Goal: Transaction & Acquisition: Obtain resource

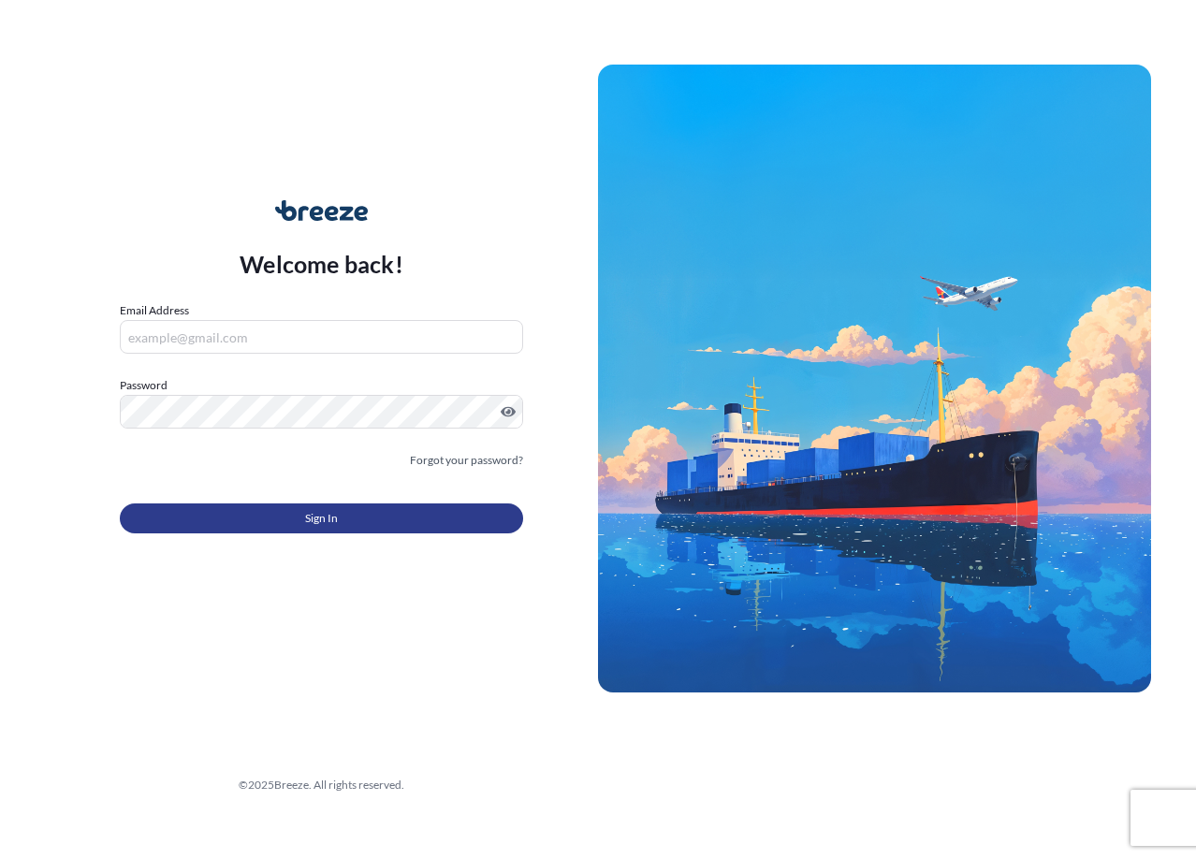
type input "[EMAIL_ADDRESS][DOMAIN_NAME]"
click at [328, 507] on button "Sign In" at bounding box center [321, 518] width 403 height 30
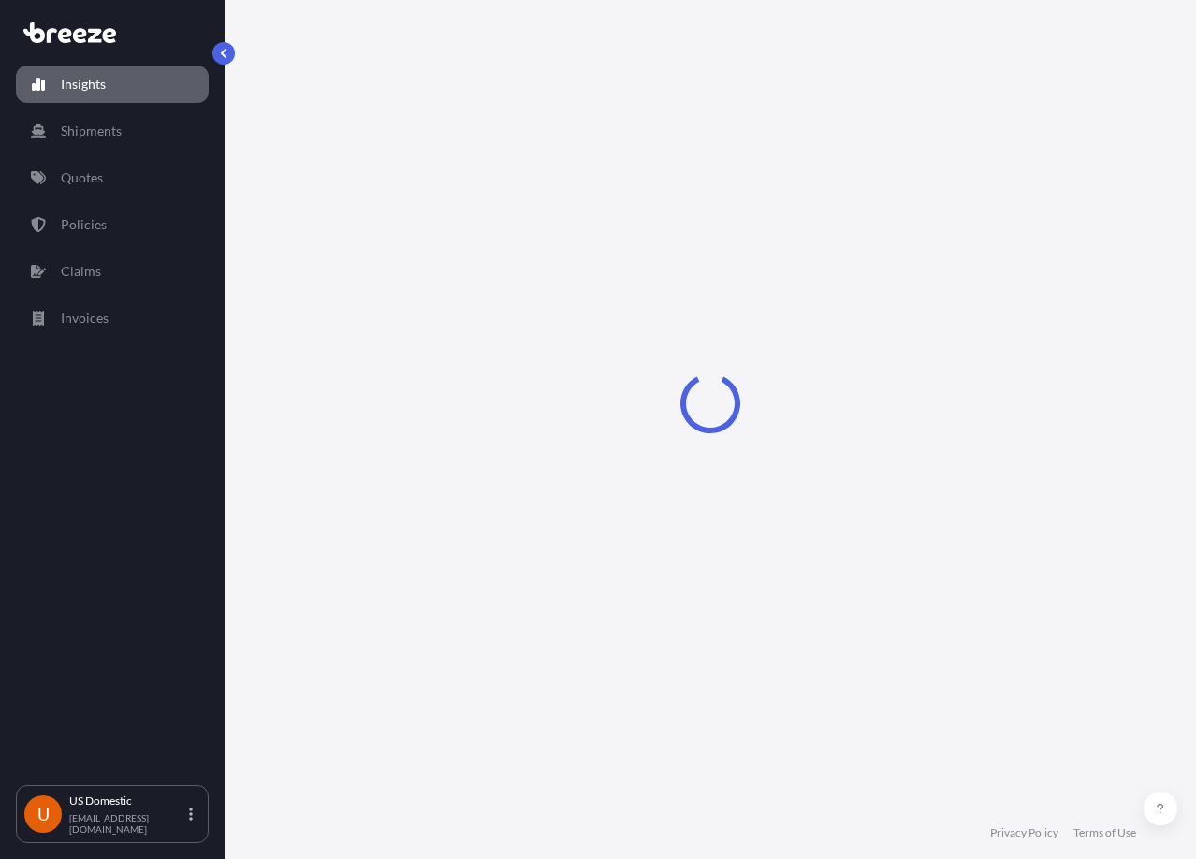
select select "2025"
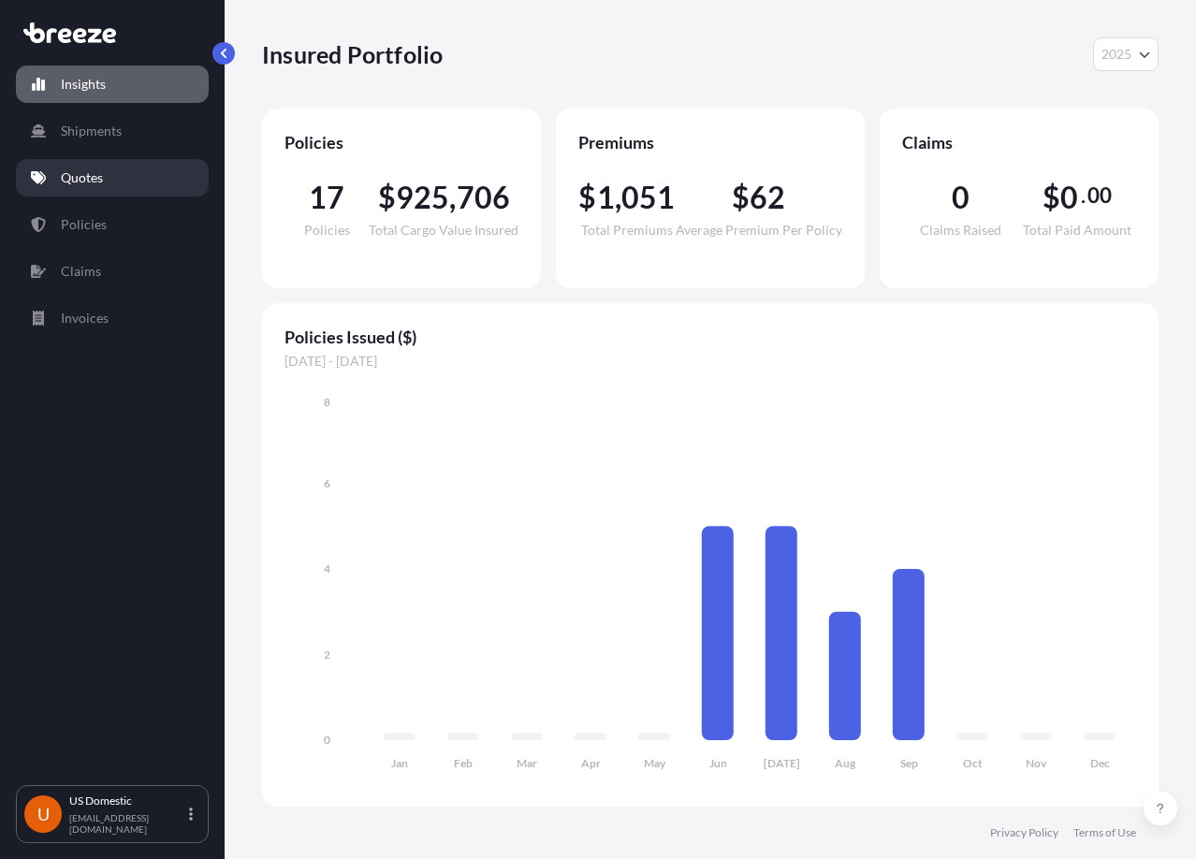
click at [132, 176] on link "Quotes" at bounding box center [112, 177] width 193 height 37
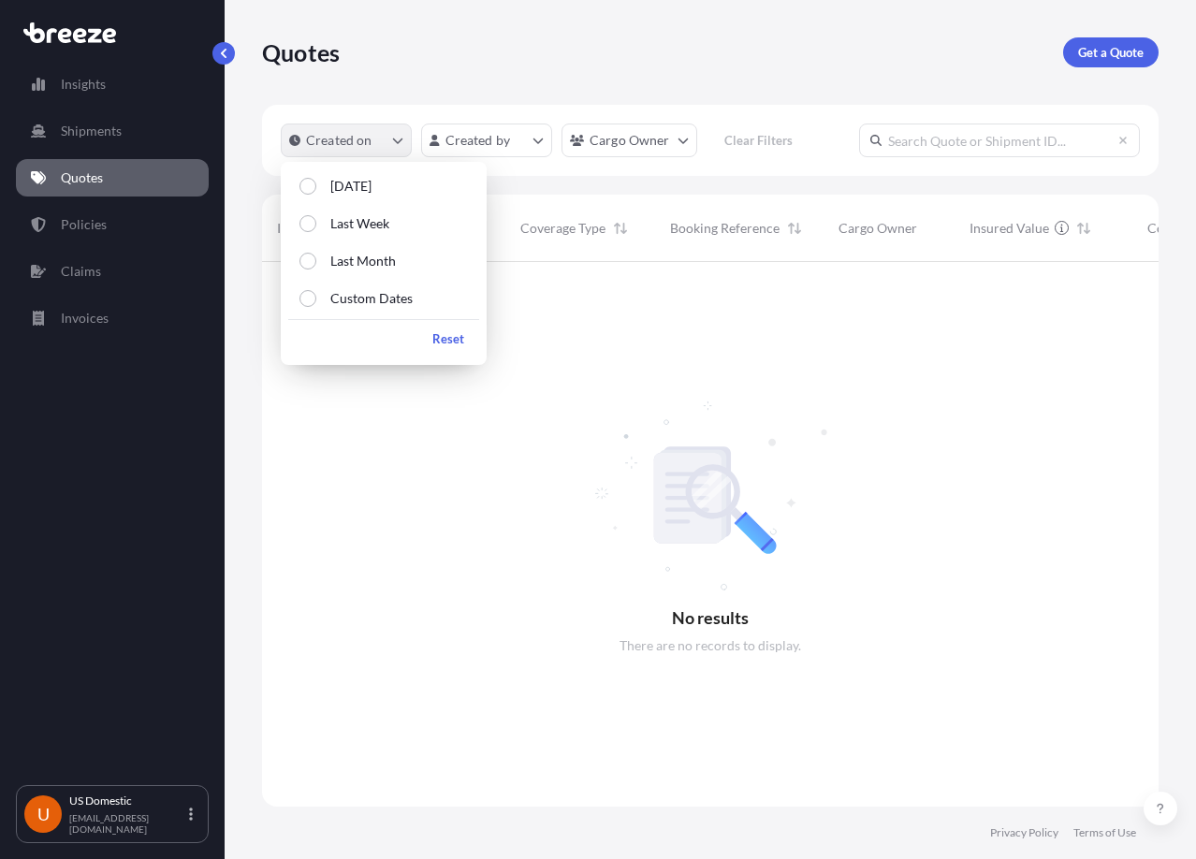
click at [399, 141] on icon "createdOn Filter options" at bounding box center [398, 141] width 10 height 6
click at [850, 353] on div at bounding box center [1052, 534] width 1581 height 545
click at [360, 128] on button "Created on" at bounding box center [346, 141] width 131 height 34
click at [398, 259] on button "Last Month" at bounding box center [383, 261] width 191 height 34
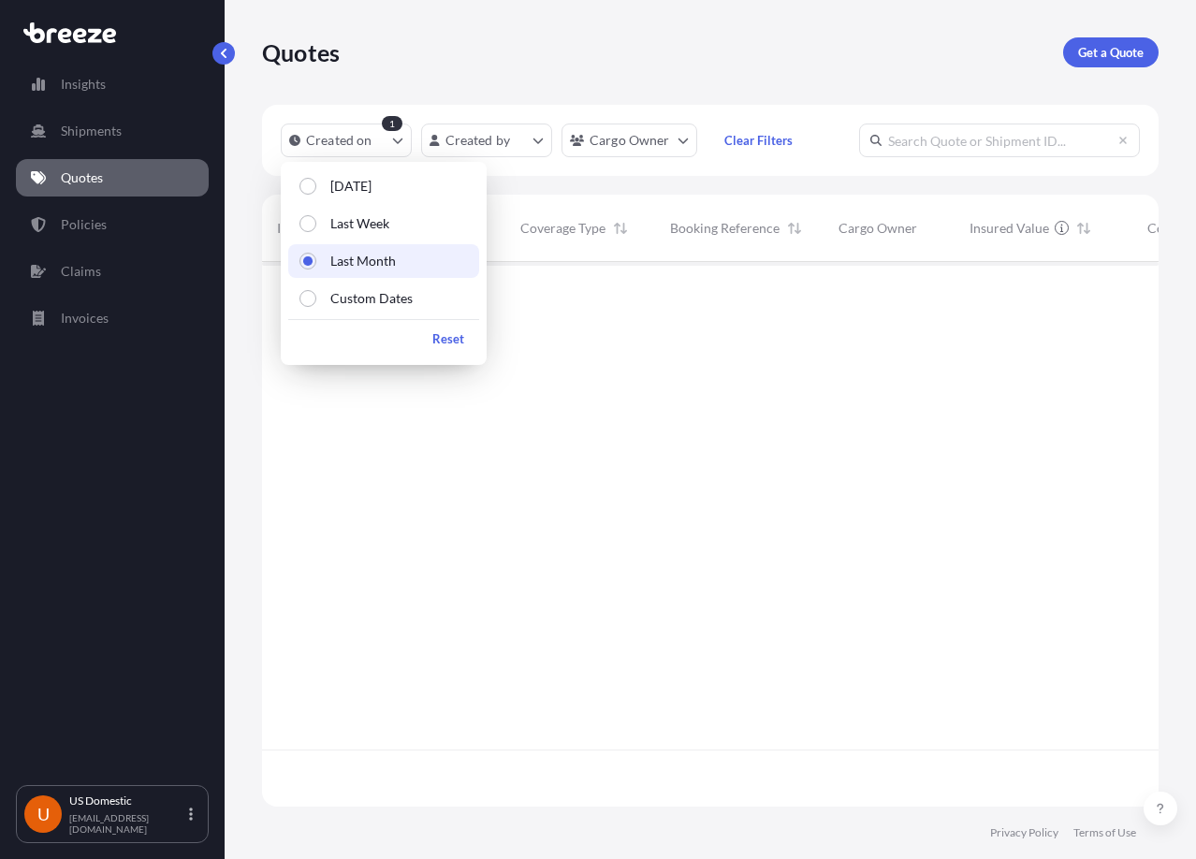
scroll to position [598, 882]
click at [943, 693] on div at bounding box center [1052, 534] width 1581 height 545
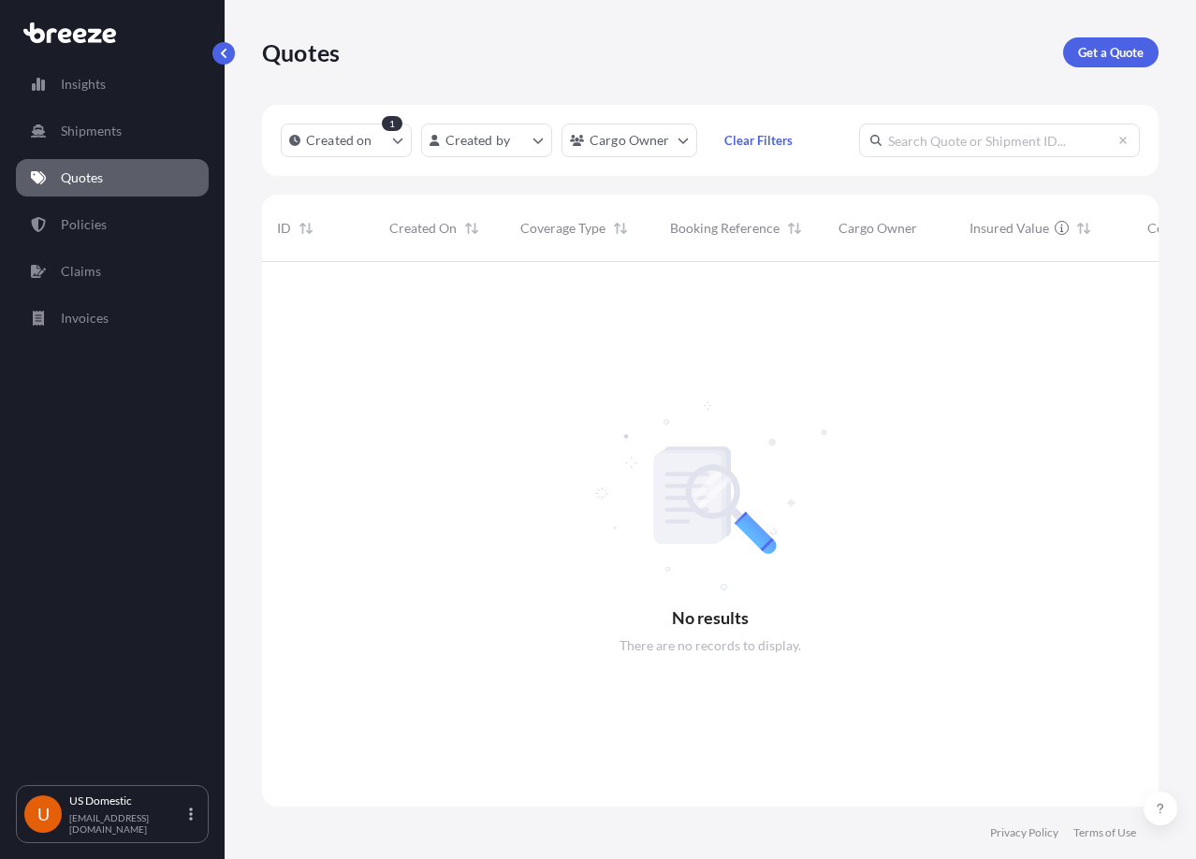
click at [386, 113] on div "Created on 1 Created by Cargo Owner Clear Filters" at bounding box center [710, 140] width 896 height 71
click at [397, 121] on div "1" at bounding box center [392, 123] width 21 height 15
click at [393, 128] on div "1" at bounding box center [392, 123] width 21 height 15
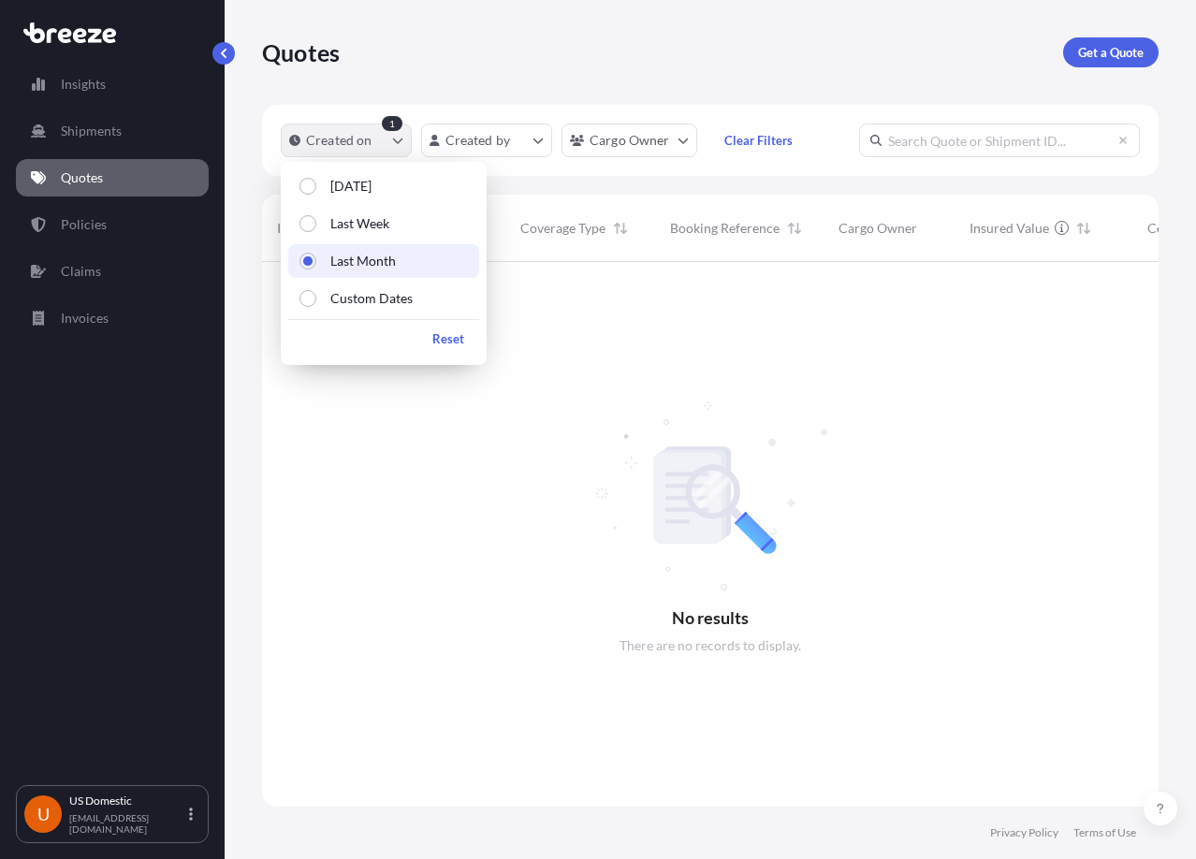
click at [403, 144] on button "Created on" at bounding box center [346, 141] width 131 height 34
drag, startPoint x: 401, startPoint y: 261, endPoint x: 403, endPoint y: 161, distance: 100.1
click at [402, 261] on button "Last Month" at bounding box center [383, 261] width 191 height 34
click at [386, 119] on div "1" at bounding box center [392, 123] width 21 height 15
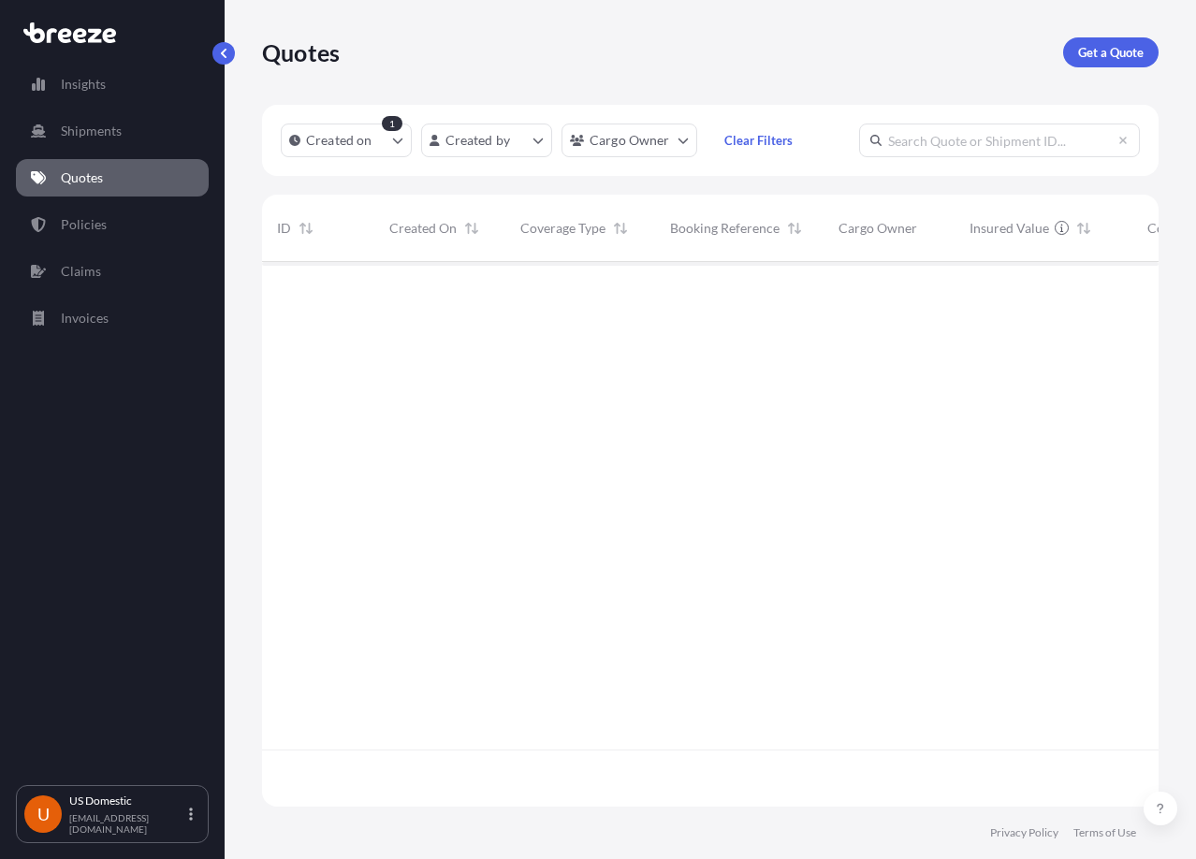
click at [391, 129] on div "1" at bounding box center [392, 123] width 21 height 15
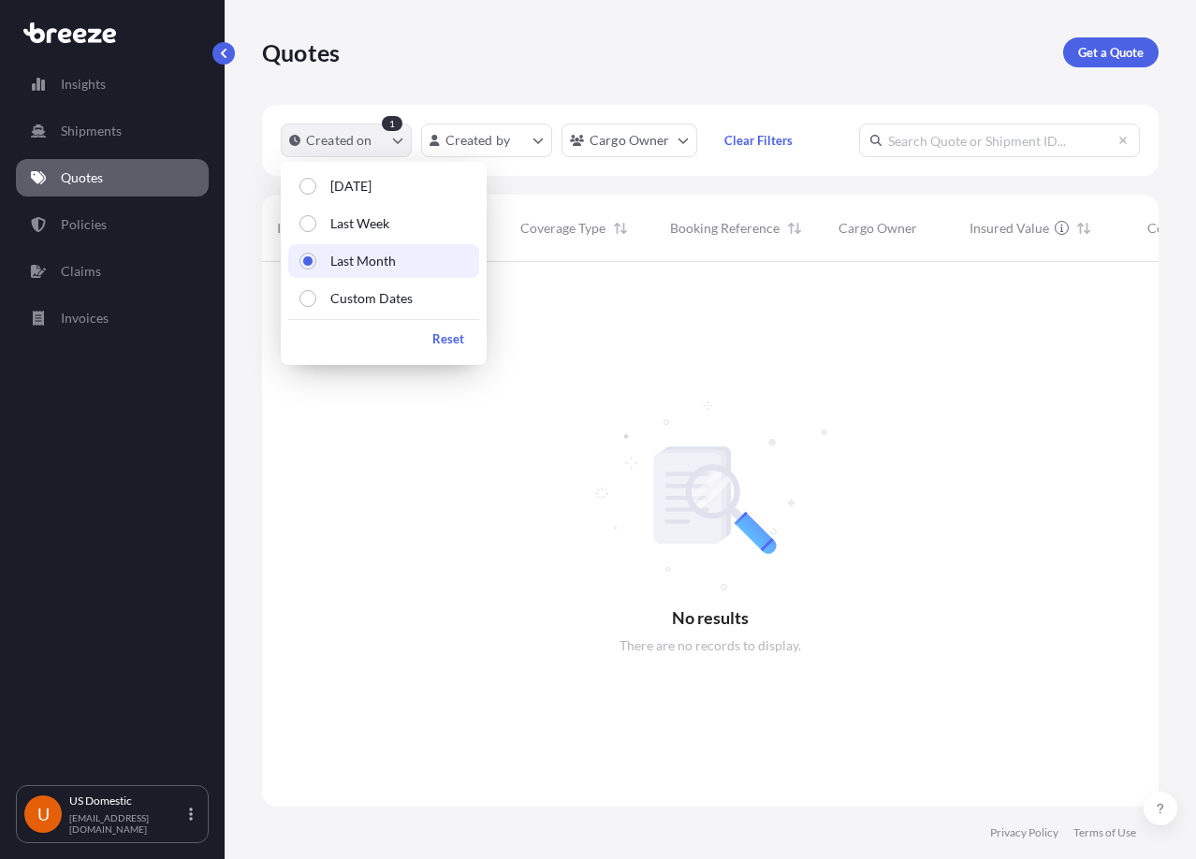
click at [330, 138] on p "Created on" at bounding box center [339, 140] width 66 height 19
click at [447, 343] on p "Reset" at bounding box center [448, 338] width 32 height 19
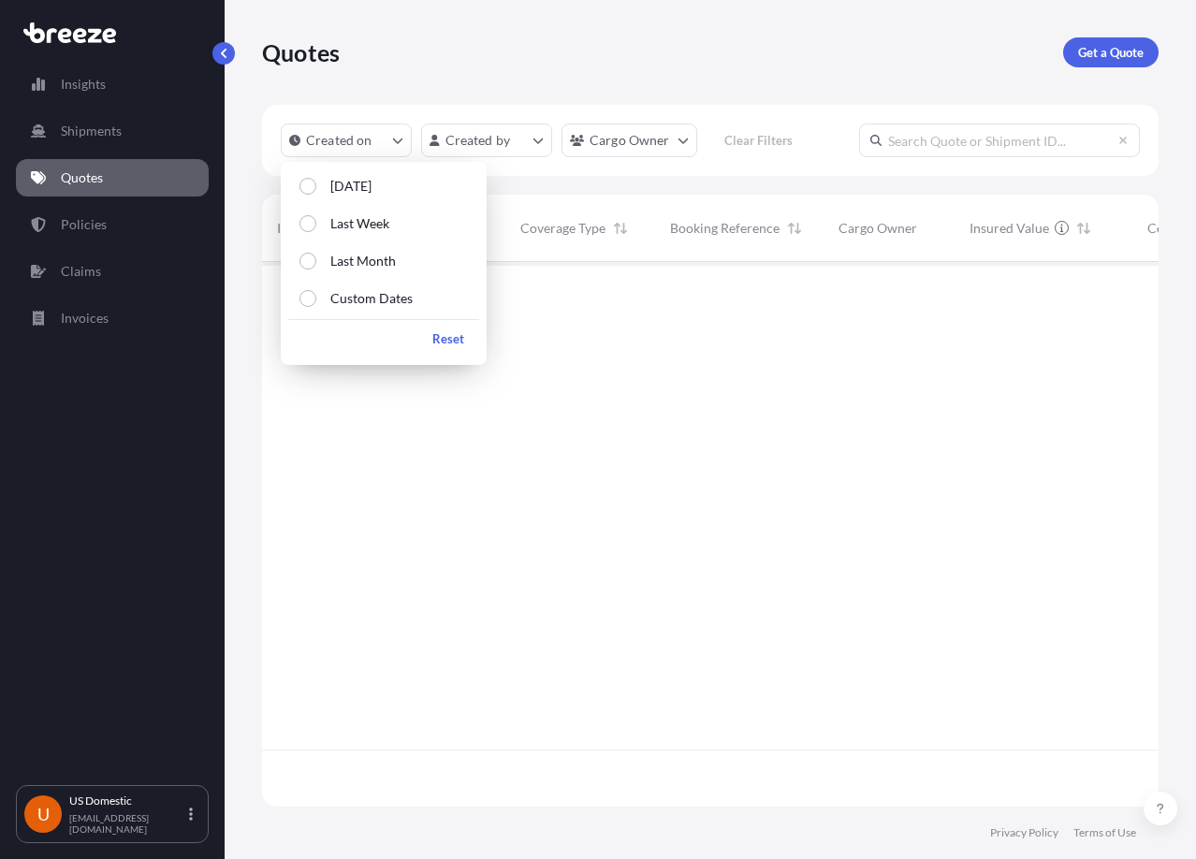
click at [732, 466] on div at bounding box center [1052, 505] width 1581 height 487
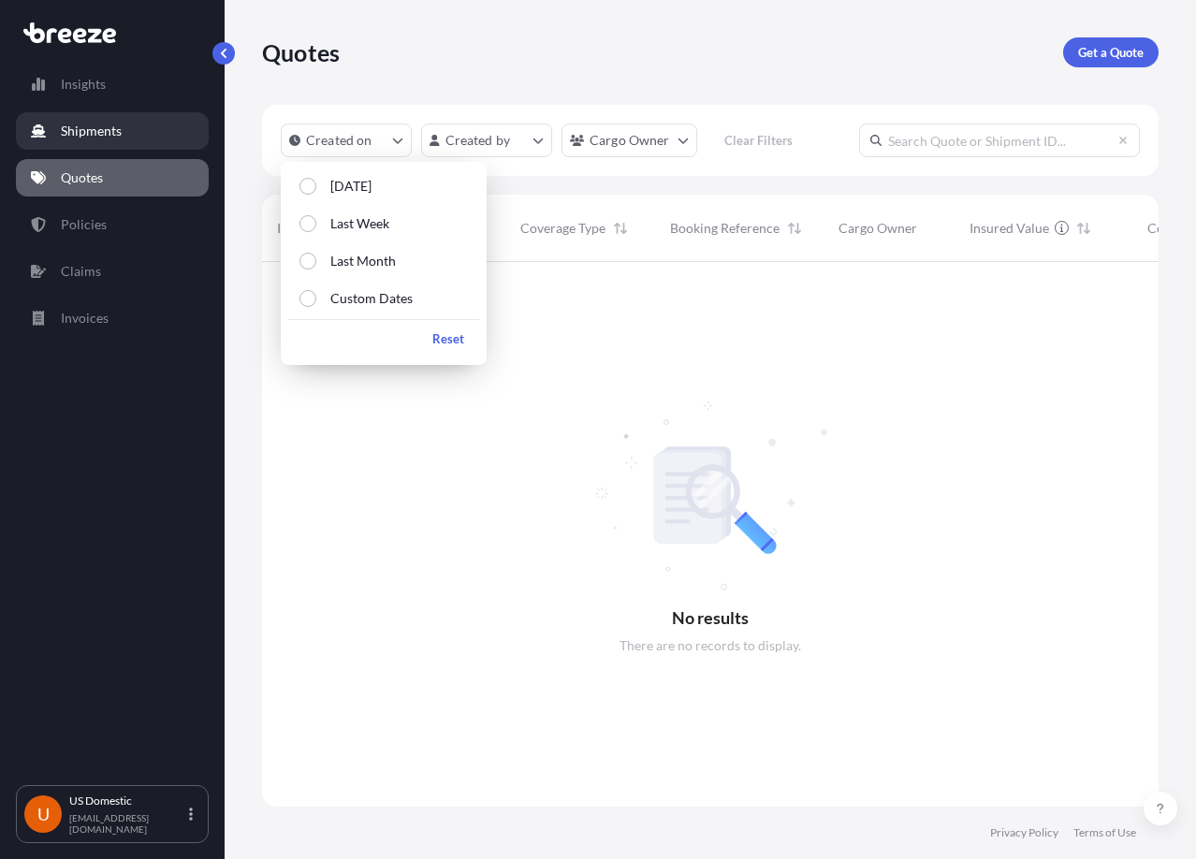
click at [146, 135] on link "Shipments" at bounding box center [112, 130] width 193 height 37
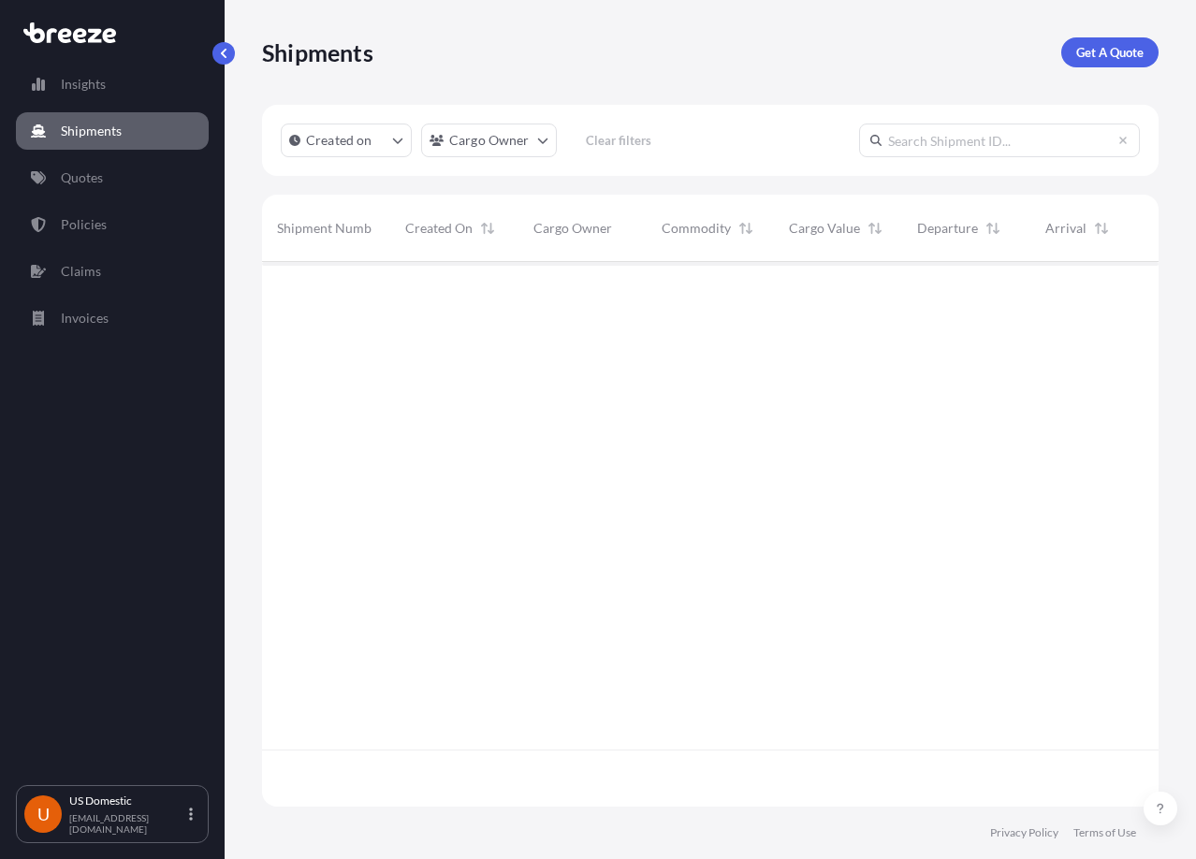
scroll to position [598, 882]
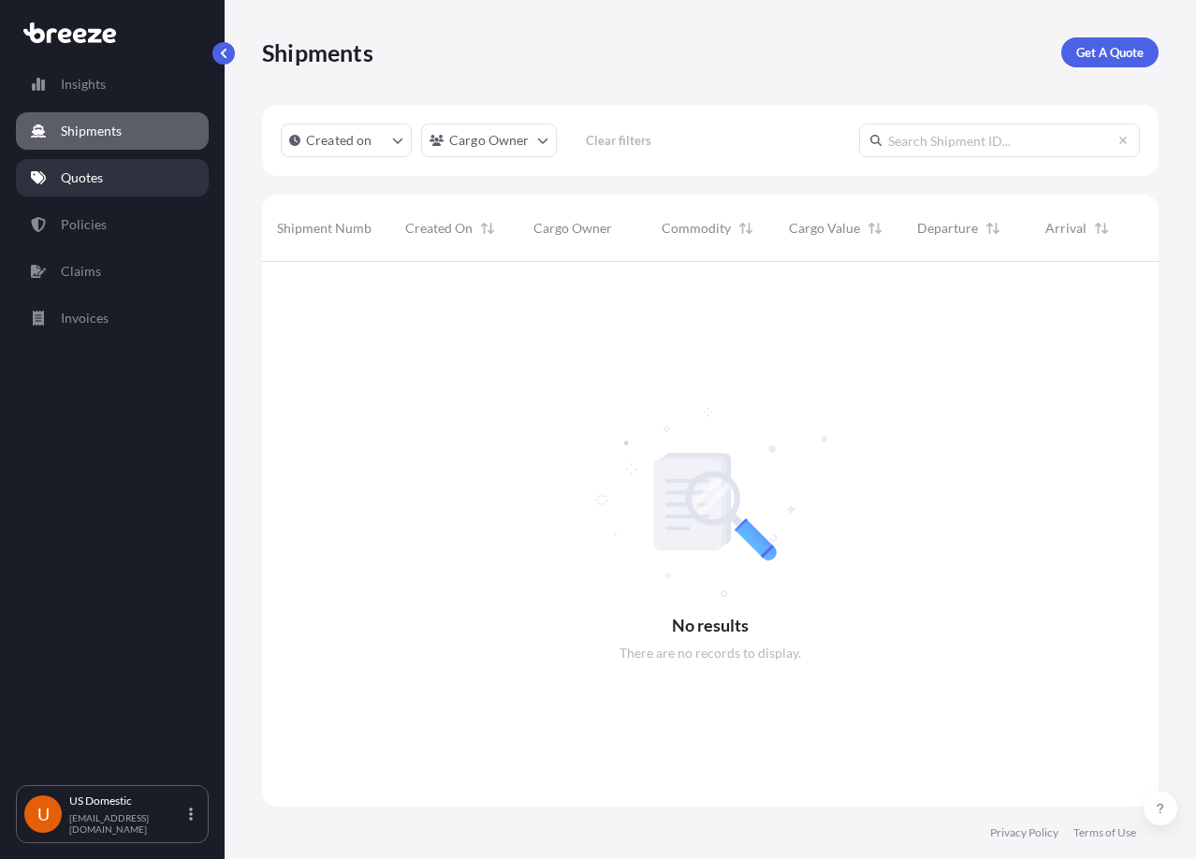
click at [96, 175] on p "Quotes" at bounding box center [82, 177] width 42 height 19
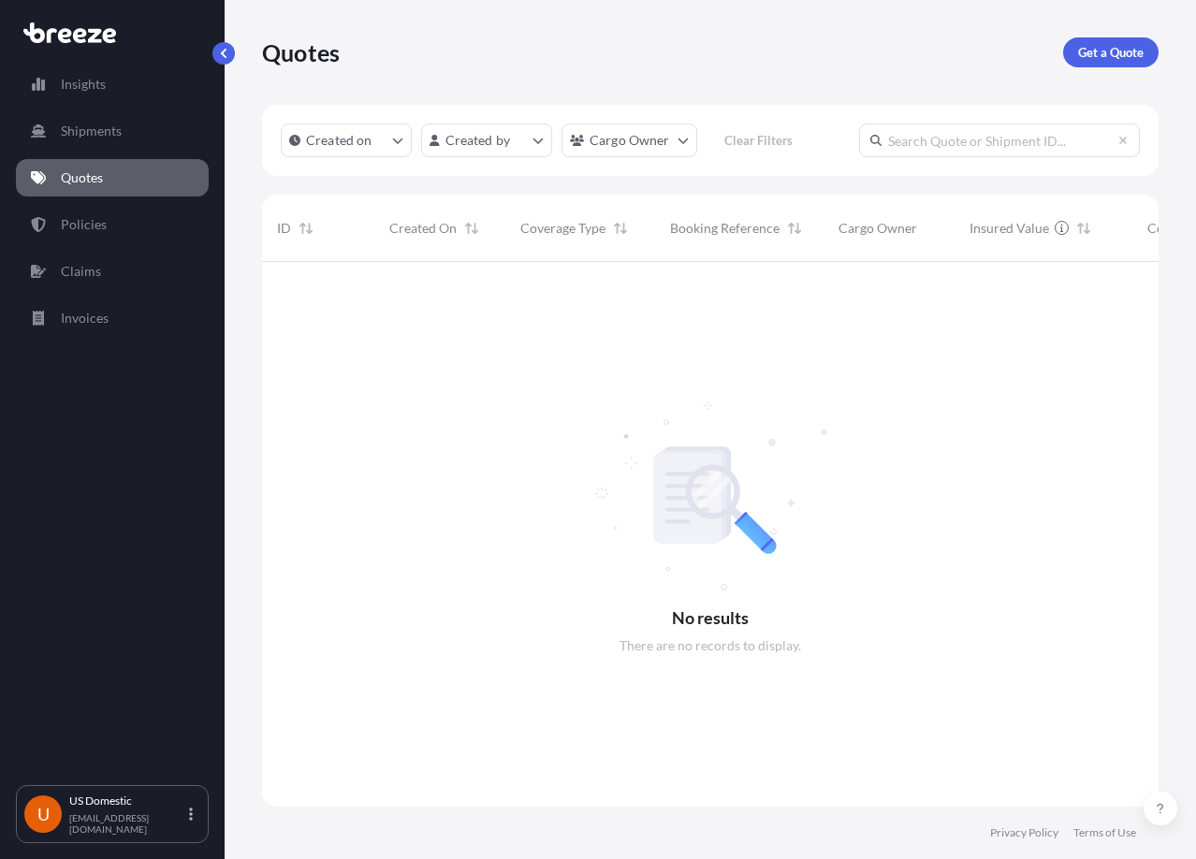
scroll to position [598, 882]
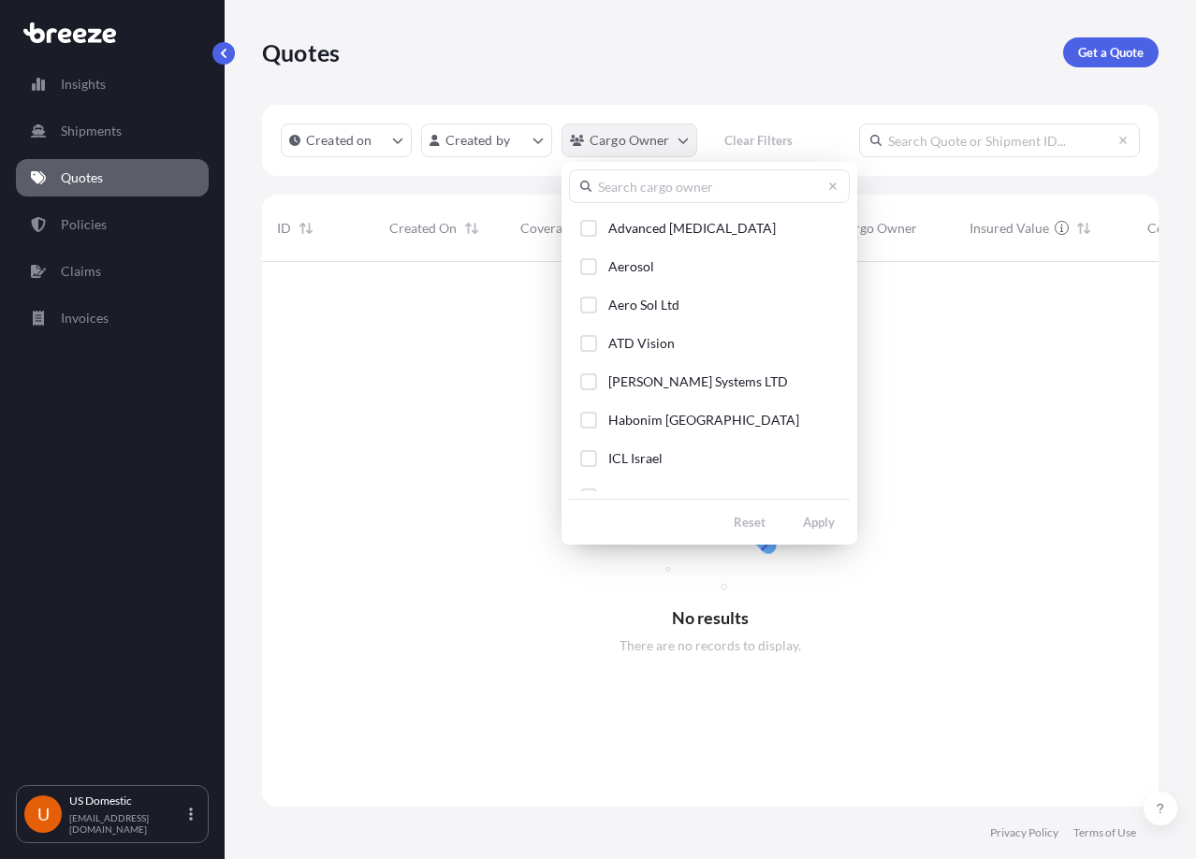
click at [671, 145] on html "Insights Shipments Quotes Policies Claims Invoices U [GEOGRAPHIC_DATA] Domestic…" at bounding box center [598, 429] width 1196 height 859
click at [699, 456] on button "ICL Israel" at bounding box center [709, 458] width 281 height 35
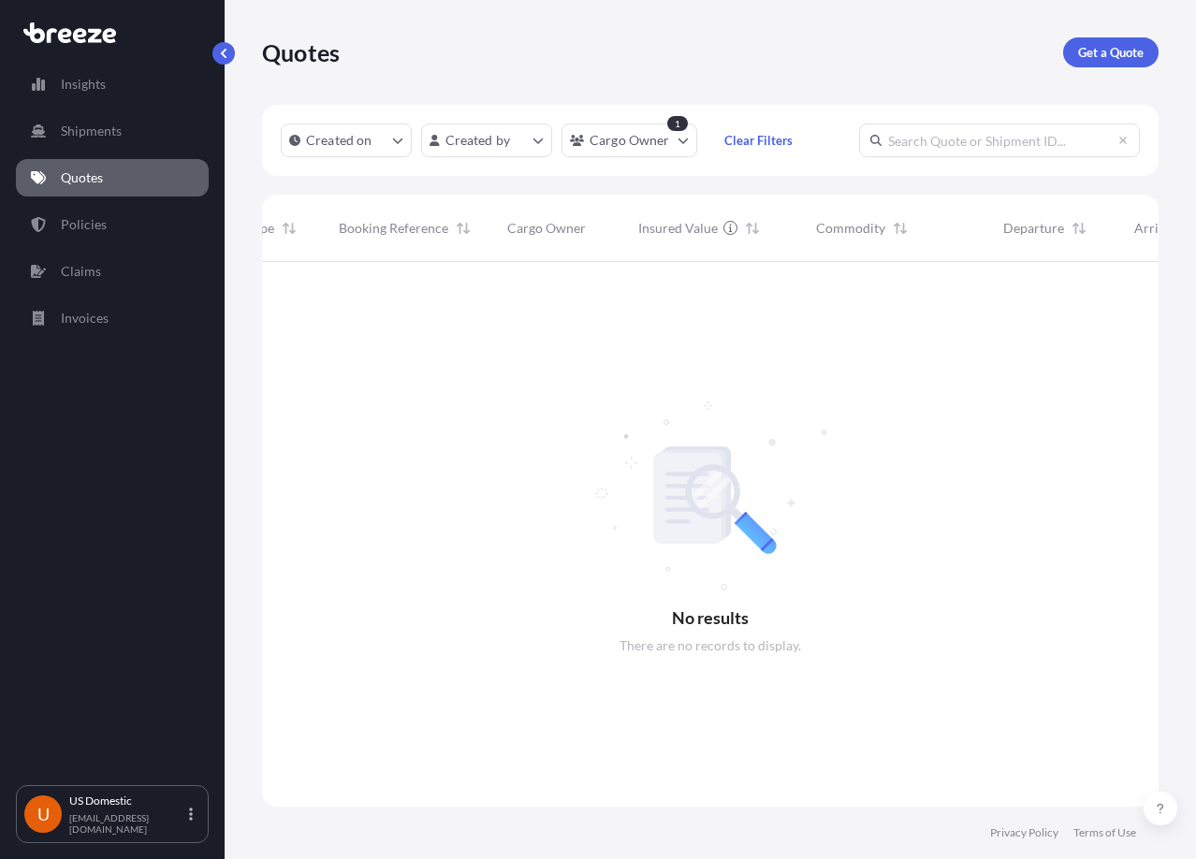
scroll to position [0, 0]
click at [1146, 45] on link "Get a Quote" at bounding box center [1110, 52] width 95 height 30
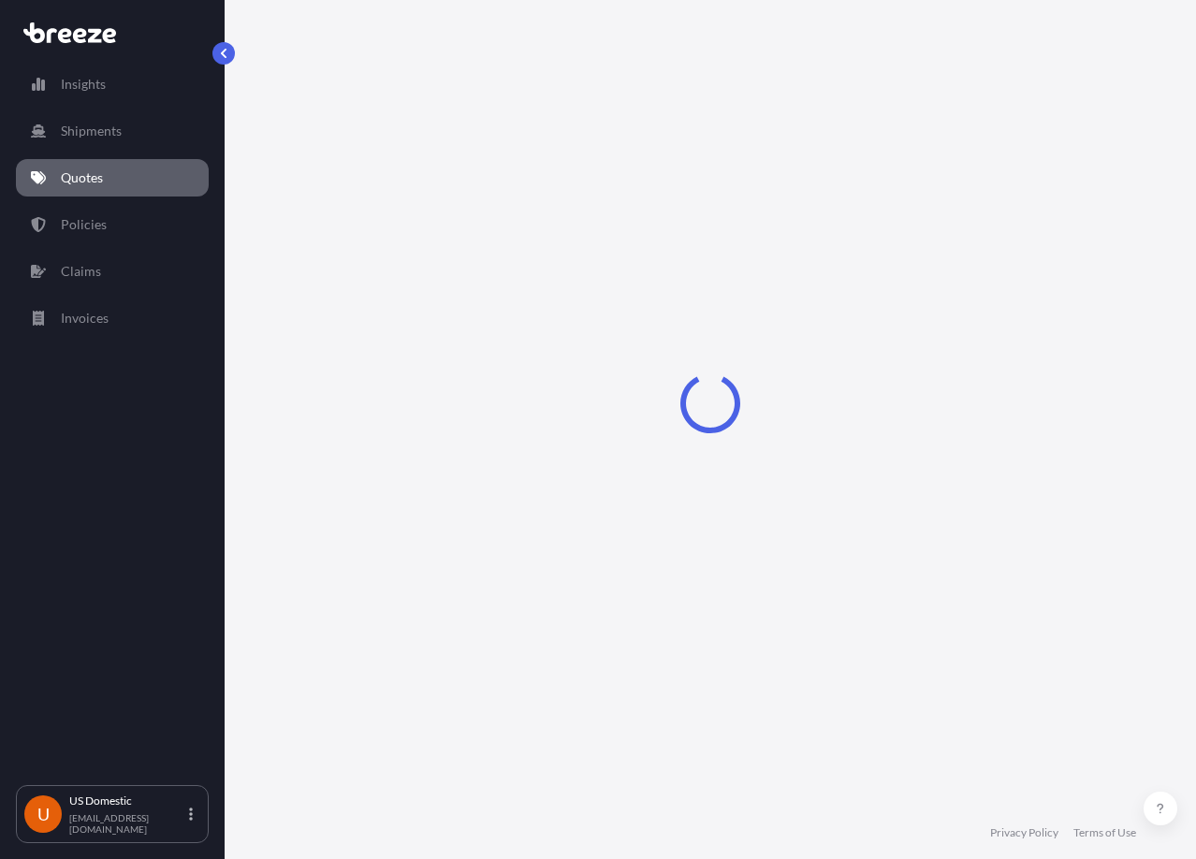
select select "Sea"
select select "1"
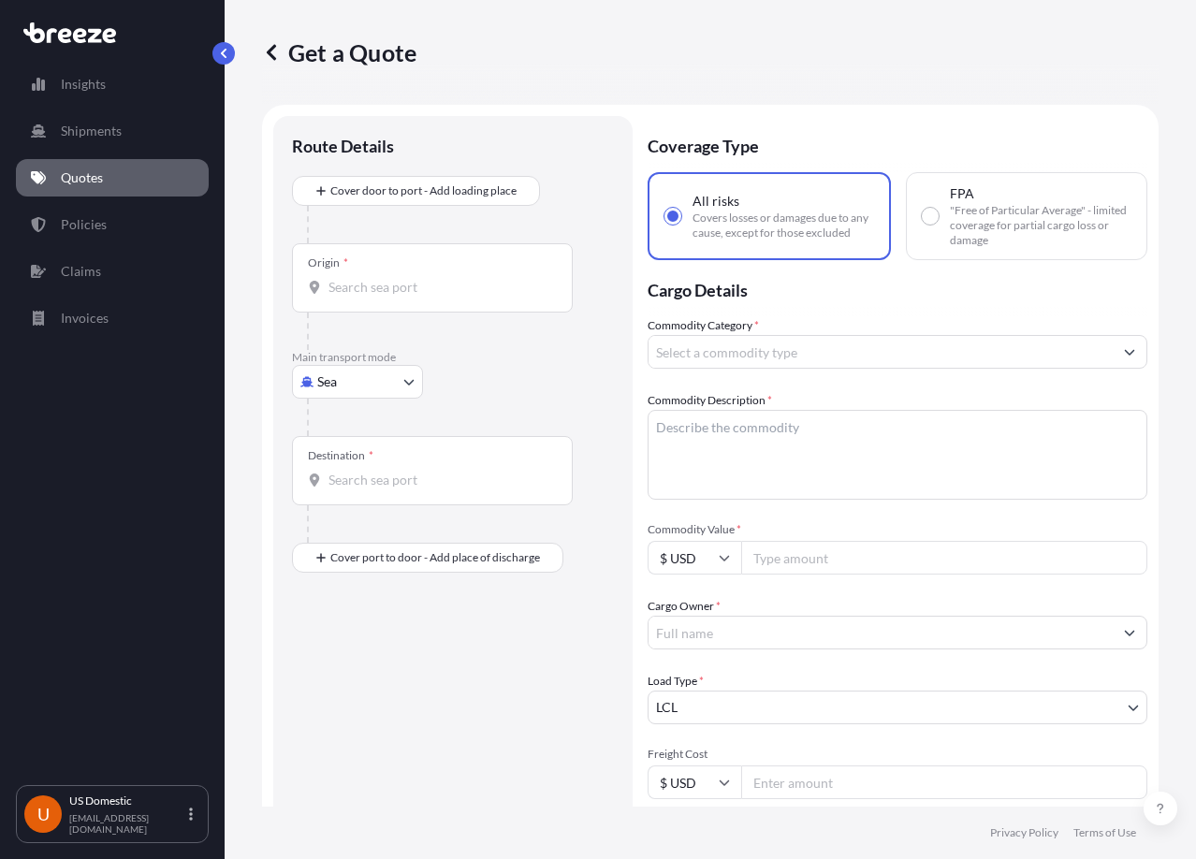
scroll to position [30, 0]
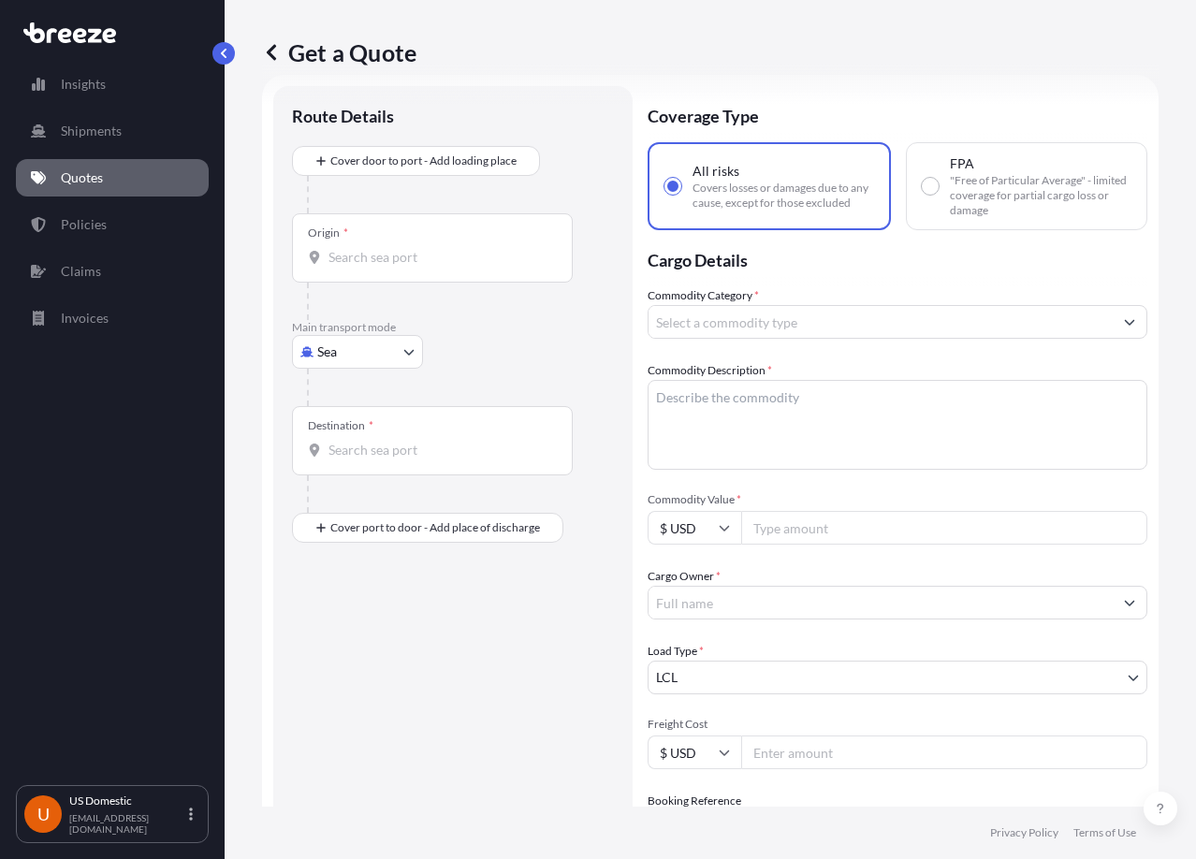
click at [409, 351] on body "Insights Shipments Quotes Policies Claims Invoices U US Domestic [EMAIL_ADDRESS…" at bounding box center [598, 429] width 1196 height 859
click at [383, 466] on div "Road" at bounding box center [357, 468] width 116 height 34
select select "Road"
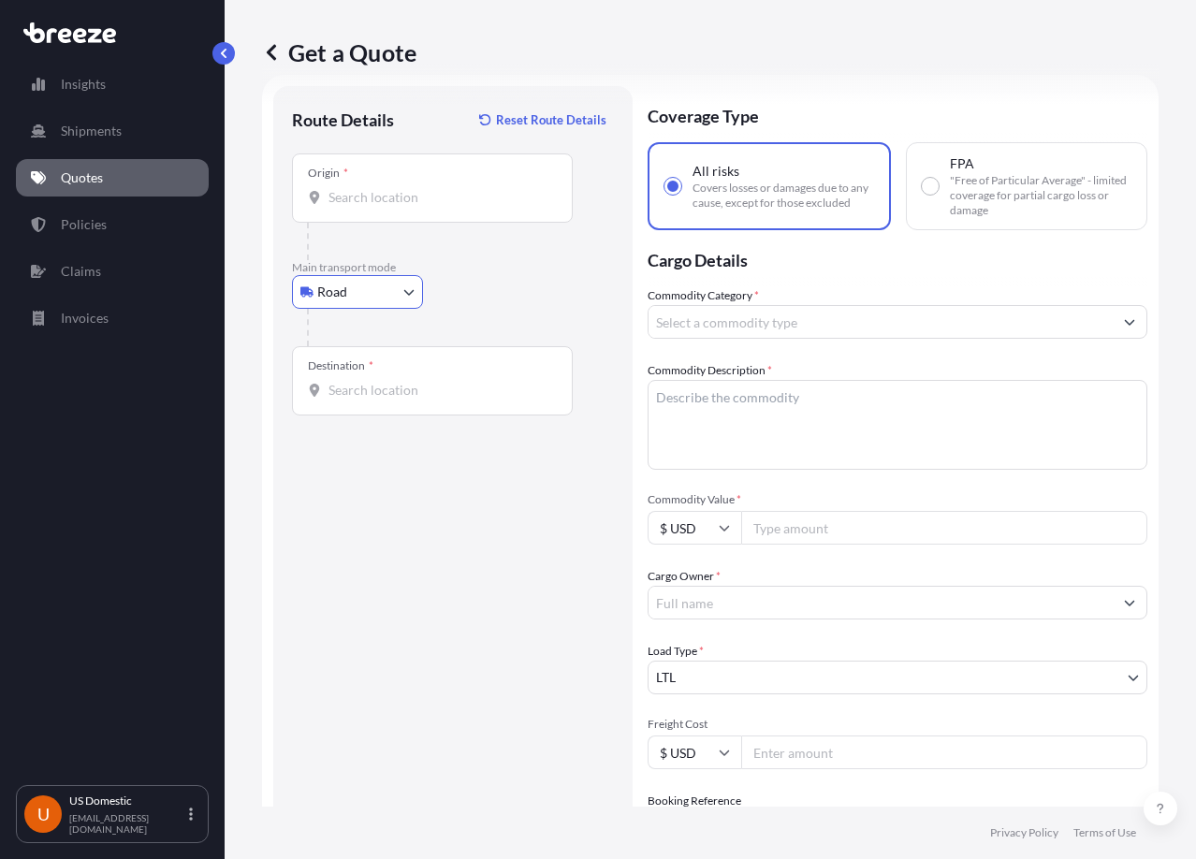
click at [373, 207] on div "Origin *" at bounding box center [432, 187] width 281 height 69
click at [373, 207] on input "Origin *" at bounding box center [438, 197] width 221 height 19
click at [411, 208] on div "Origin *" at bounding box center [432, 187] width 281 height 69
click at [411, 207] on input "Origin * Please select an origin" at bounding box center [438, 197] width 221 height 19
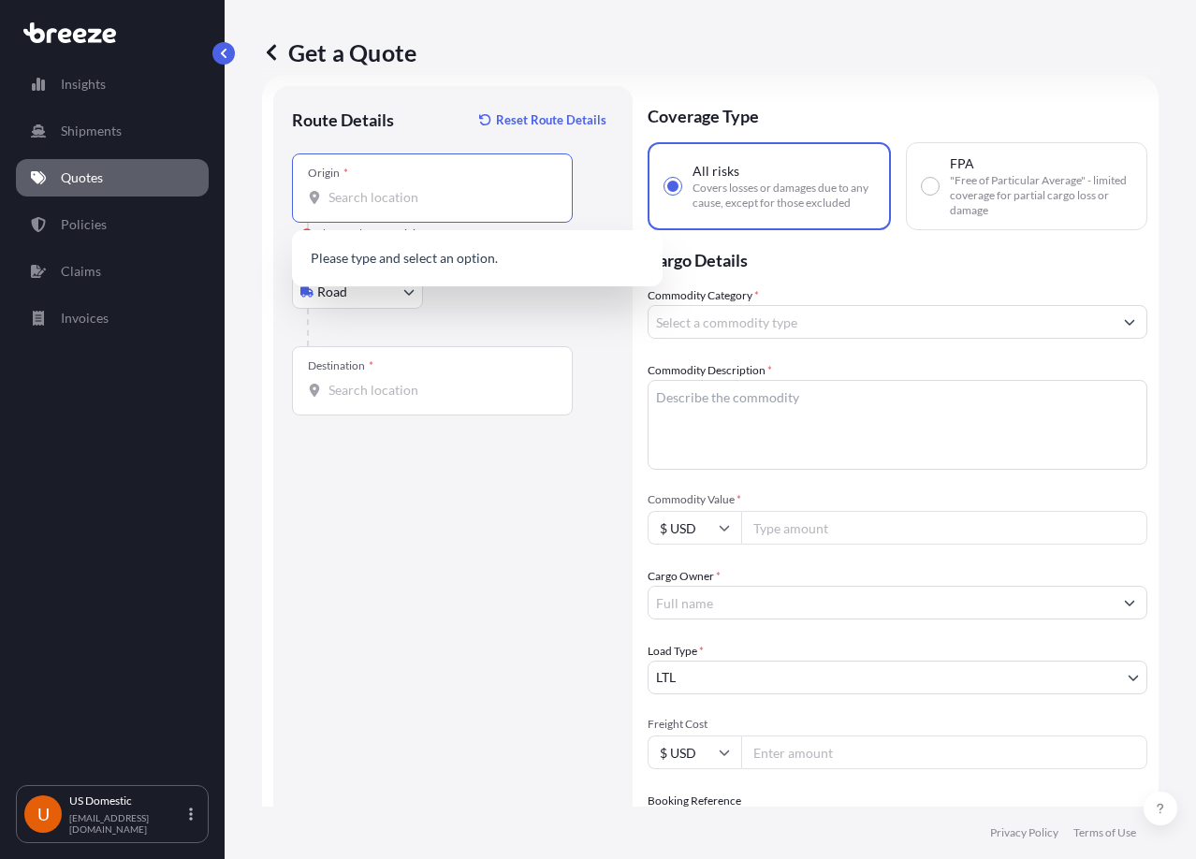
paste input "[STREET_ADDRESS]"
click at [471, 256] on span "[STREET_ADDRESS]" at bounding box center [414, 260] width 117 height 19
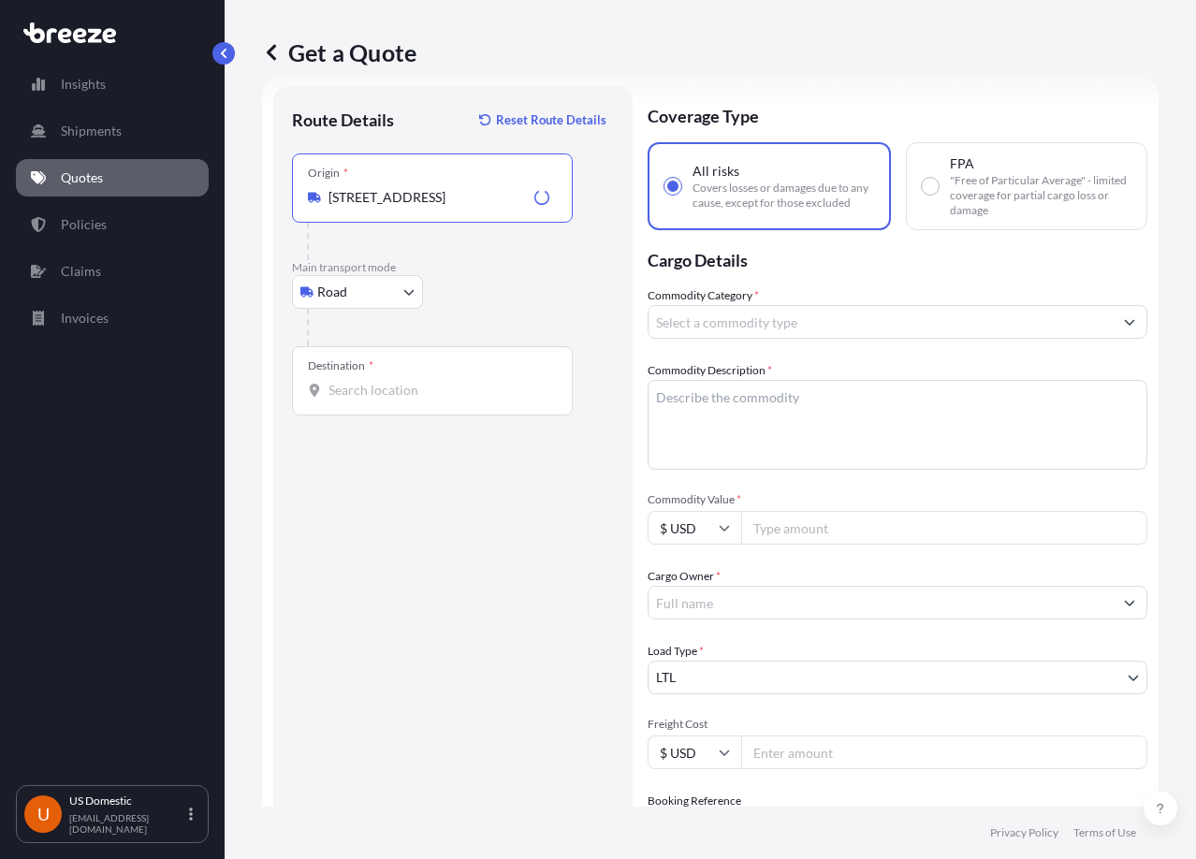
click at [481, 206] on input "[STREET_ADDRESS]" at bounding box center [427, 197] width 198 height 19
drag, startPoint x: 481, startPoint y: 206, endPoint x: 708, endPoint y: 212, distance: 227.4
click at [708, 212] on form "Route Details Reset Route Details Place of loading Road Road Rail Origin * [STR…" at bounding box center [710, 583] width 896 height 1016
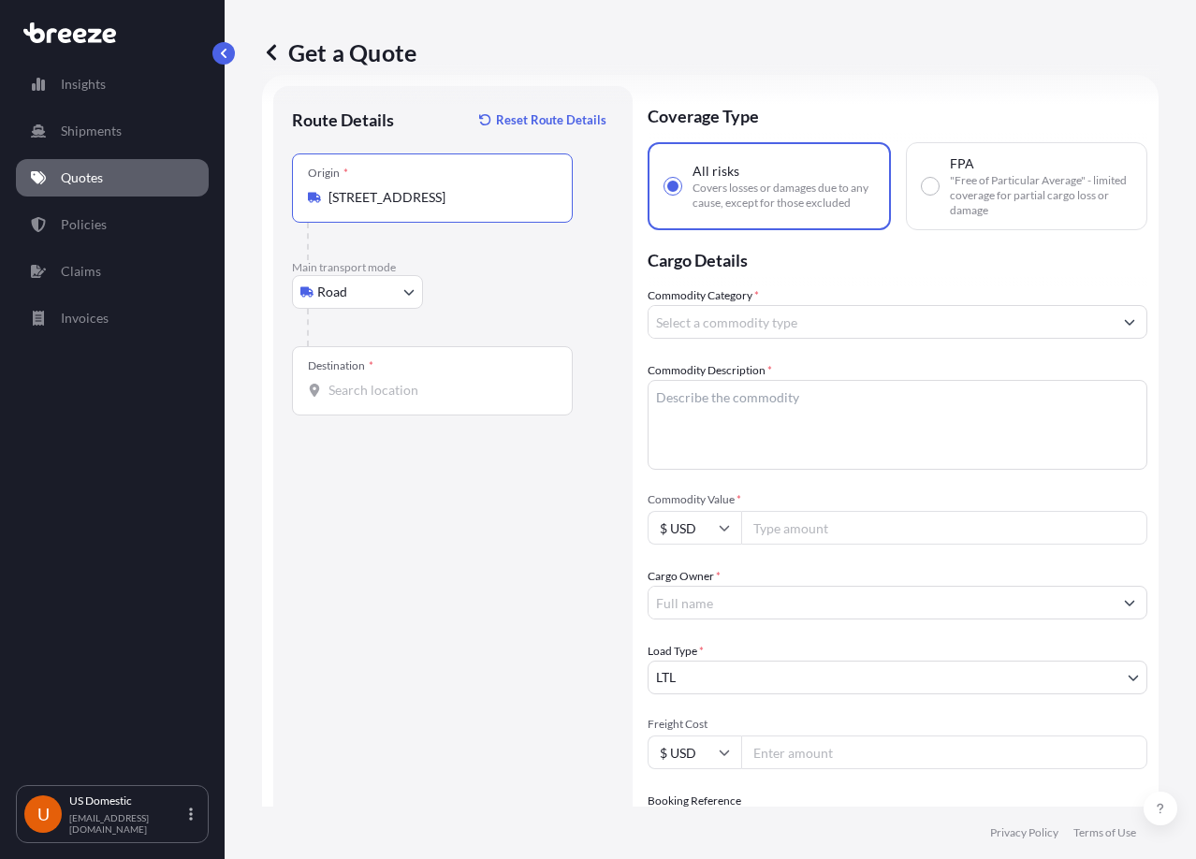
click at [552, 268] on p "Main transport mode" at bounding box center [453, 267] width 322 height 15
click at [420, 208] on div "Origin * [STREET_ADDRESS]" at bounding box center [432, 187] width 281 height 69
click at [420, 207] on input "[STREET_ADDRESS]" at bounding box center [438, 197] width 221 height 19
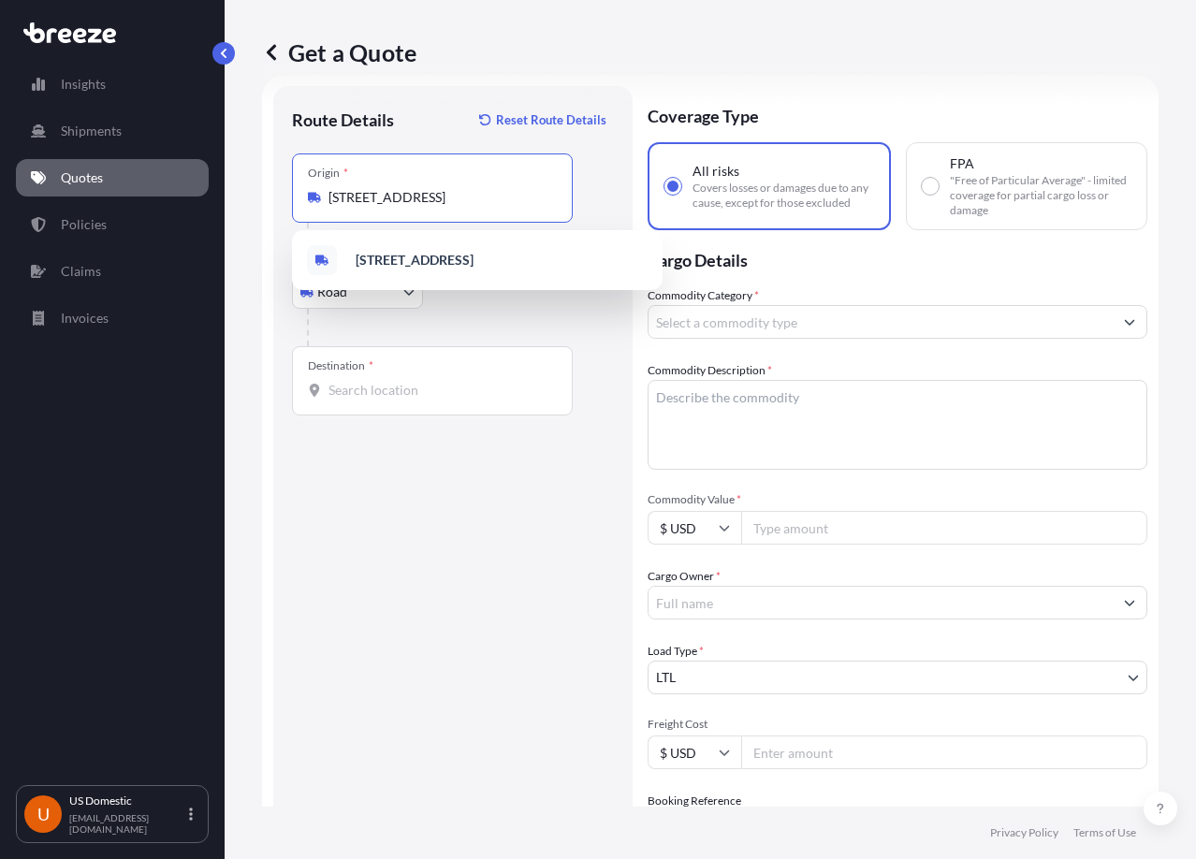
scroll to position [0, 42]
drag, startPoint x: 418, startPoint y: 198, endPoint x: 569, endPoint y: 183, distance: 151.4
click at [569, 183] on div "Origin * [STREET_ADDRESS]" at bounding box center [432, 187] width 281 height 69
click at [601, 309] on div at bounding box center [460, 327] width 307 height 37
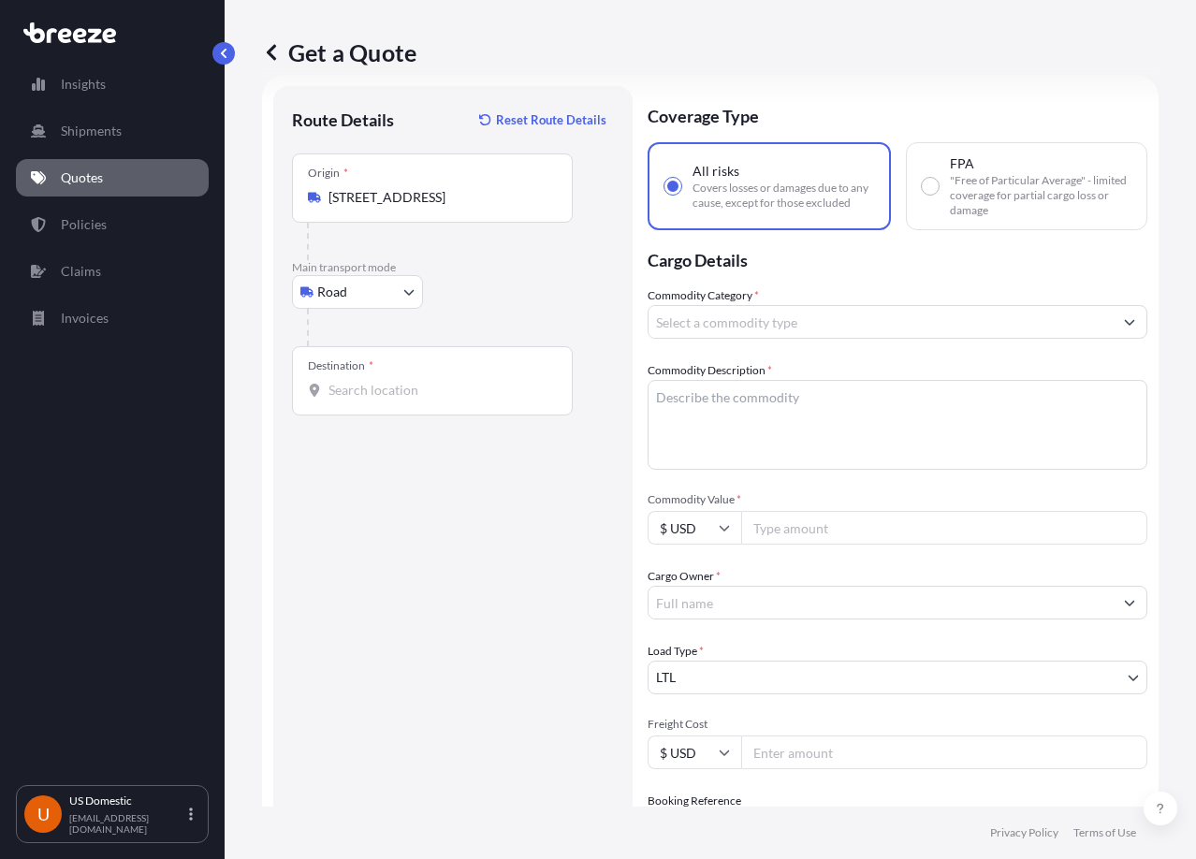
click at [438, 200] on input "[STREET_ADDRESS]" at bounding box center [438, 197] width 221 height 19
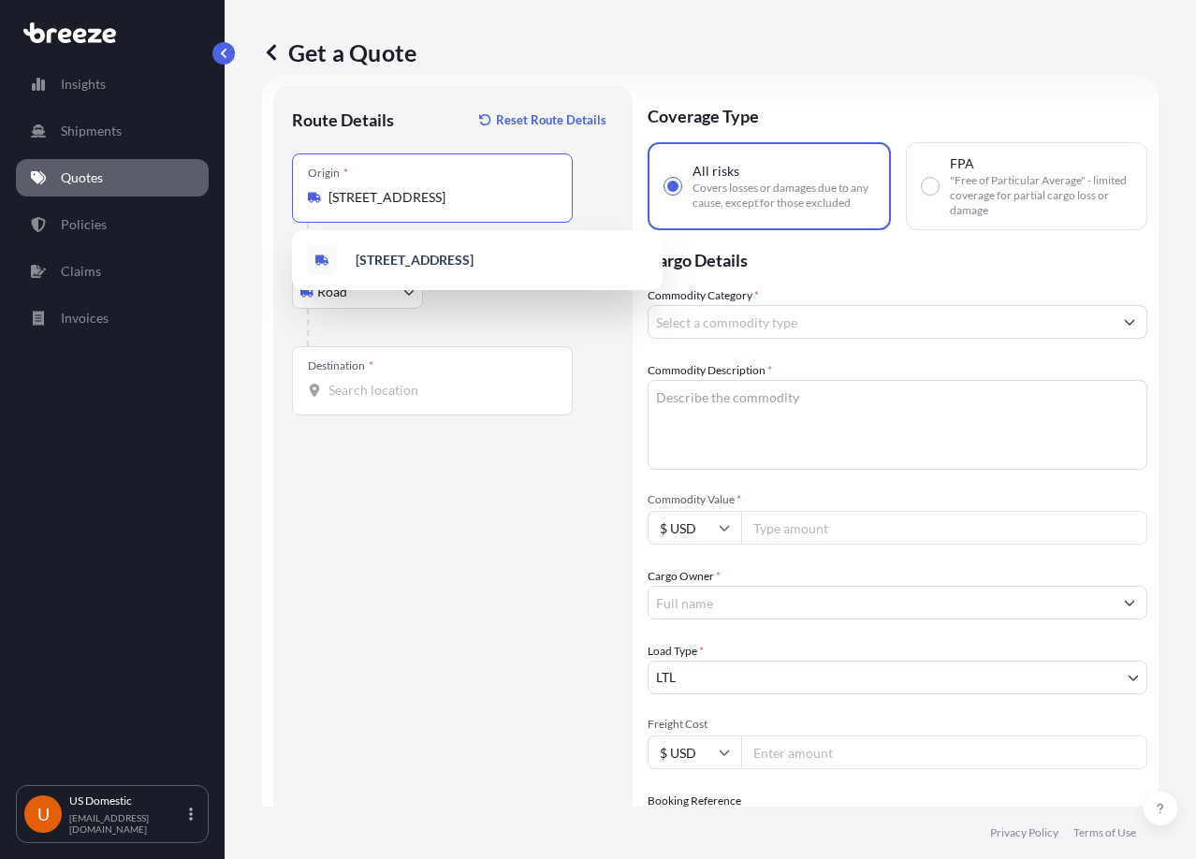
click at [438, 200] on input "[STREET_ADDRESS]" at bounding box center [438, 197] width 221 height 19
paste input "Origin"
click at [499, 201] on input "[STREET_ADDRESS]" at bounding box center [438, 197] width 221 height 19
drag, startPoint x: 450, startPoint y: 199, endPoint x: 430, endPoint y: 178, distance: 29.1
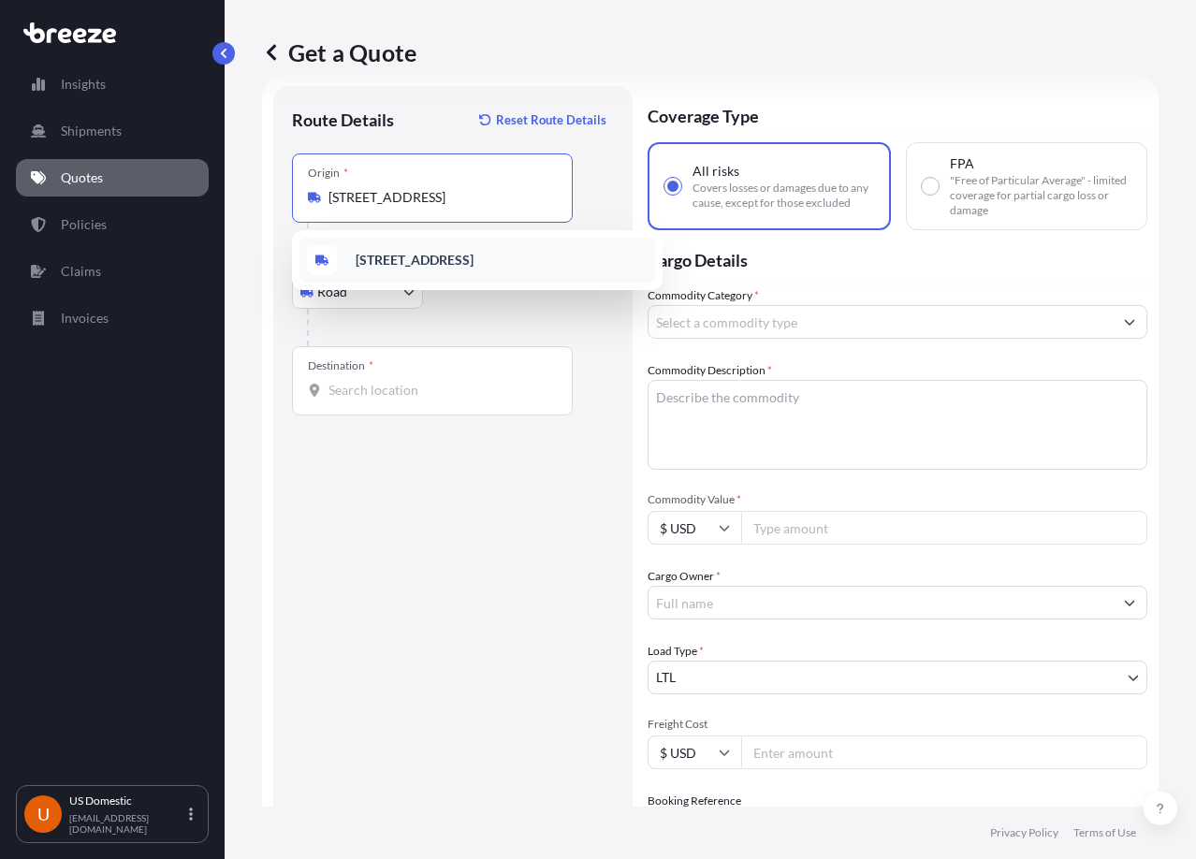
click at [430, 178] on div "Origin * [STREET_ADDRESS]" at bounding box center [432, 187] width 281 height 69
drag, startPoint x: 478, startPoint y: 196, endPoint x: 608, endPoint y: 206, distance: 130.5
click at [608, 206] on div "Origin * [STREET_ADDRESS]" at bounding box center [453, 206] width 322 height 107
paste input "07307"
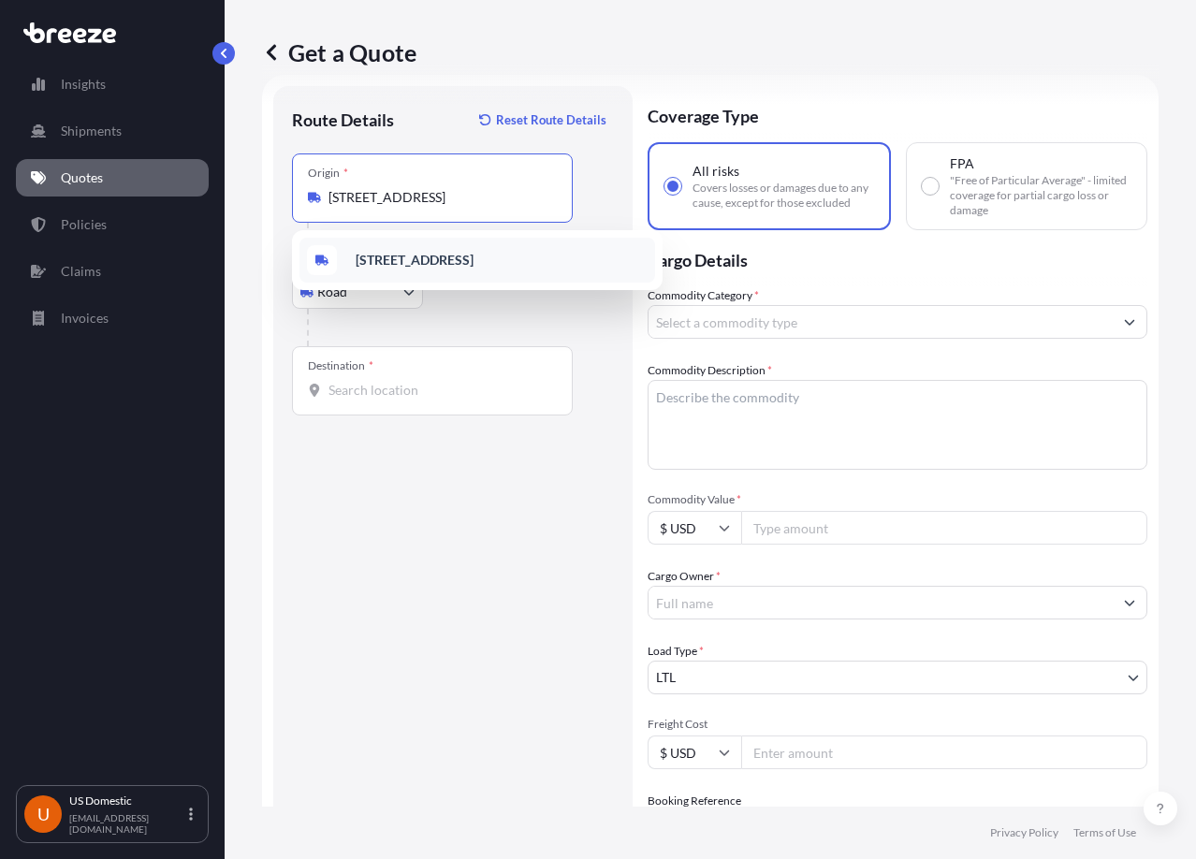
scroll to position [0, 54]
click at [472, 265] on span "[STREET_ADDRESS]" at bounding box center [414, 260] width 117 height 19
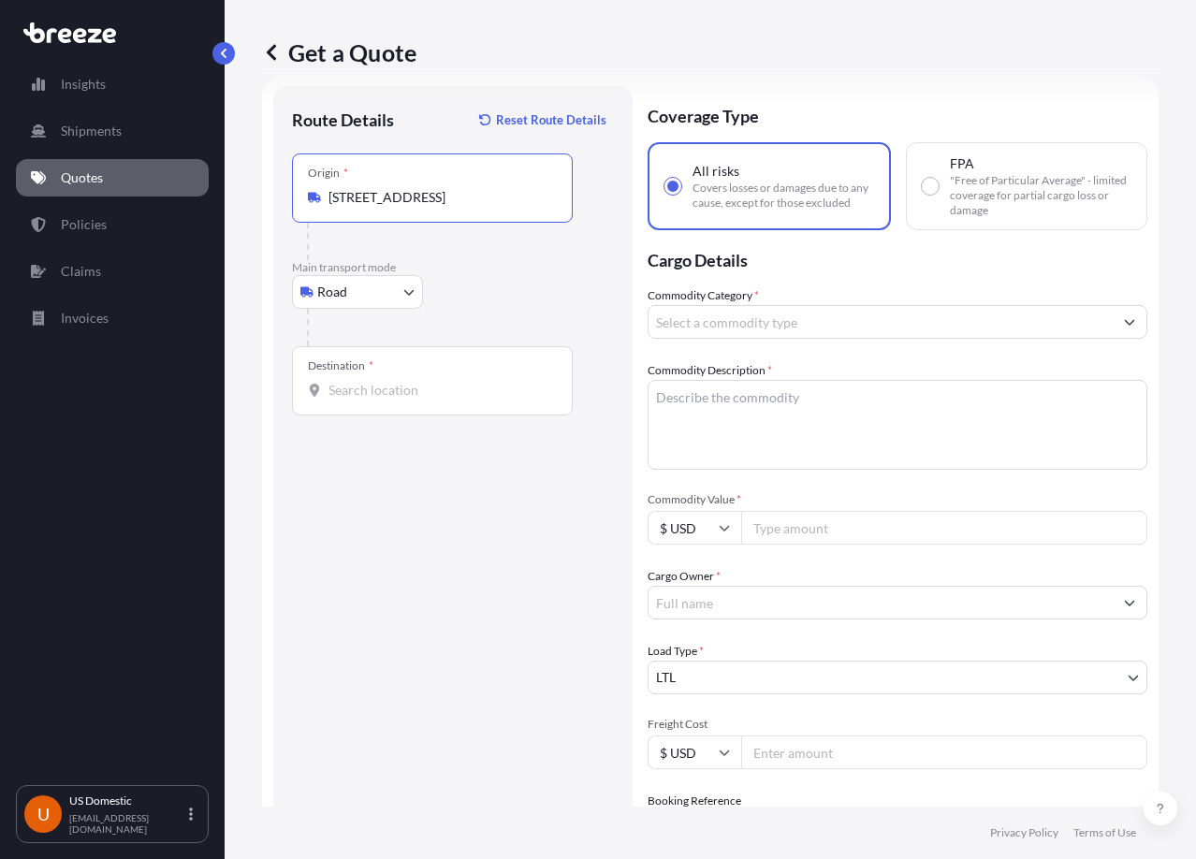
scroll to position [0, 83]
drag, startPoint x: 437, startPoint y: 196, endPoint x: 568, endPoint y: 212, distance: 132.1
click at [568, 212] on div "Origin * [STREET_ADDRESS]" at bounding box center [432, 187] width 281 height 69
type input "[STREET_ADDRESS]"
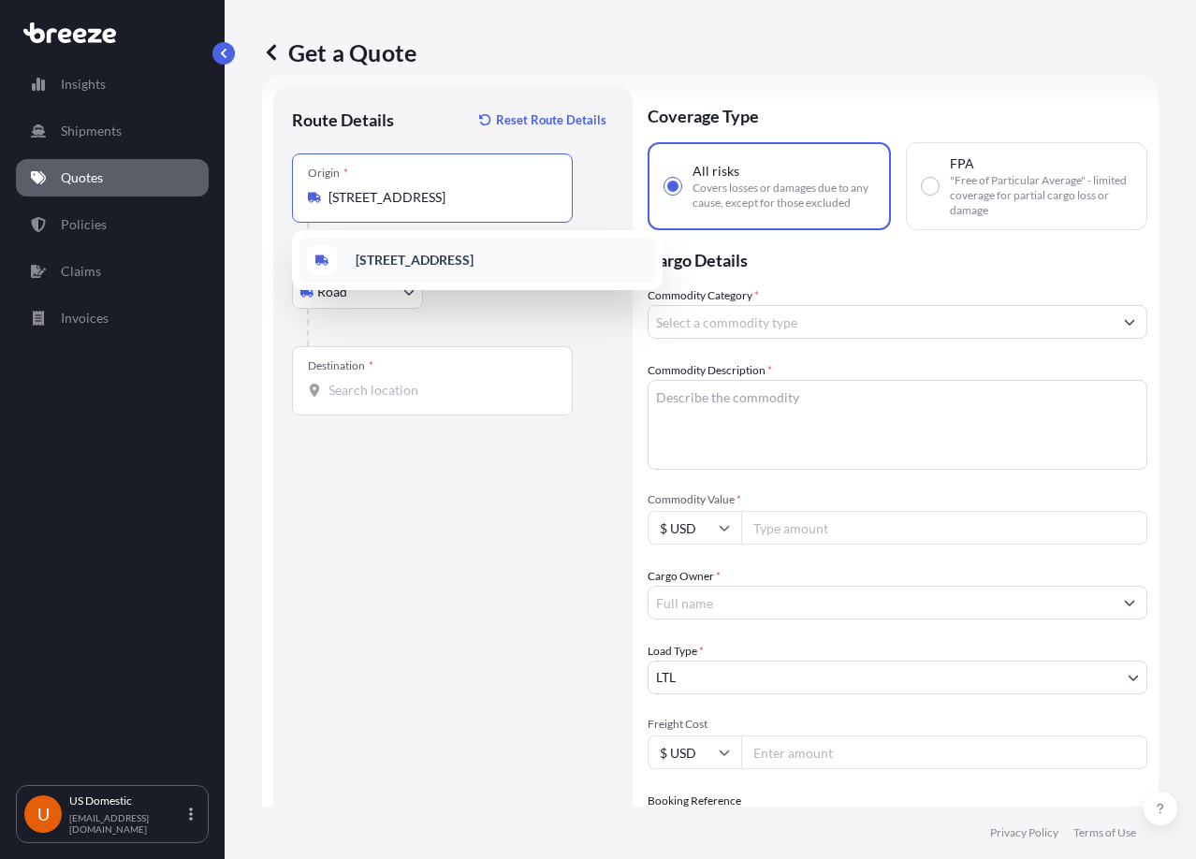
click at [578, 471] on div "Route Details Reset Route Details Place of loading Road Road Rail Origin * [STR…" at bounding box center [453, 583] width 322 height 956
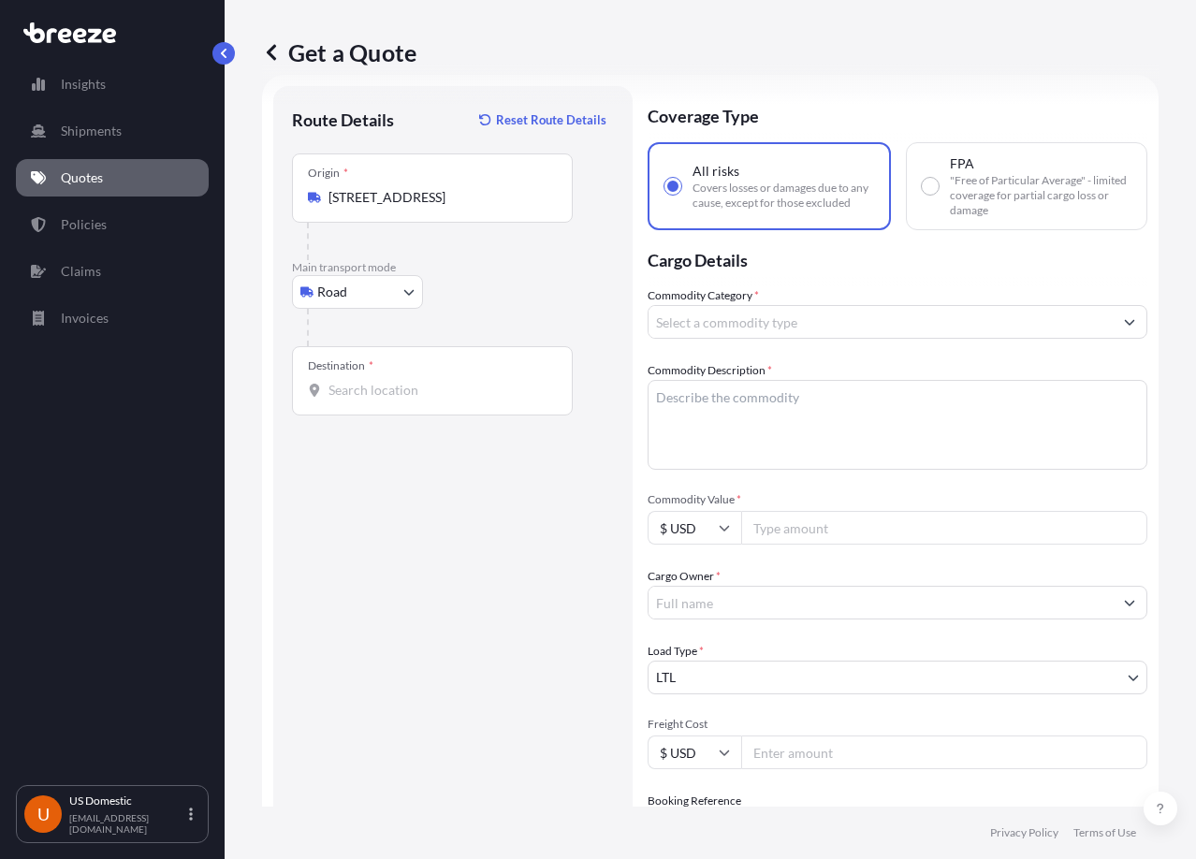
click at [475, 394] on input "Destination *" at bounding box center [438, 390] width 221 height 19
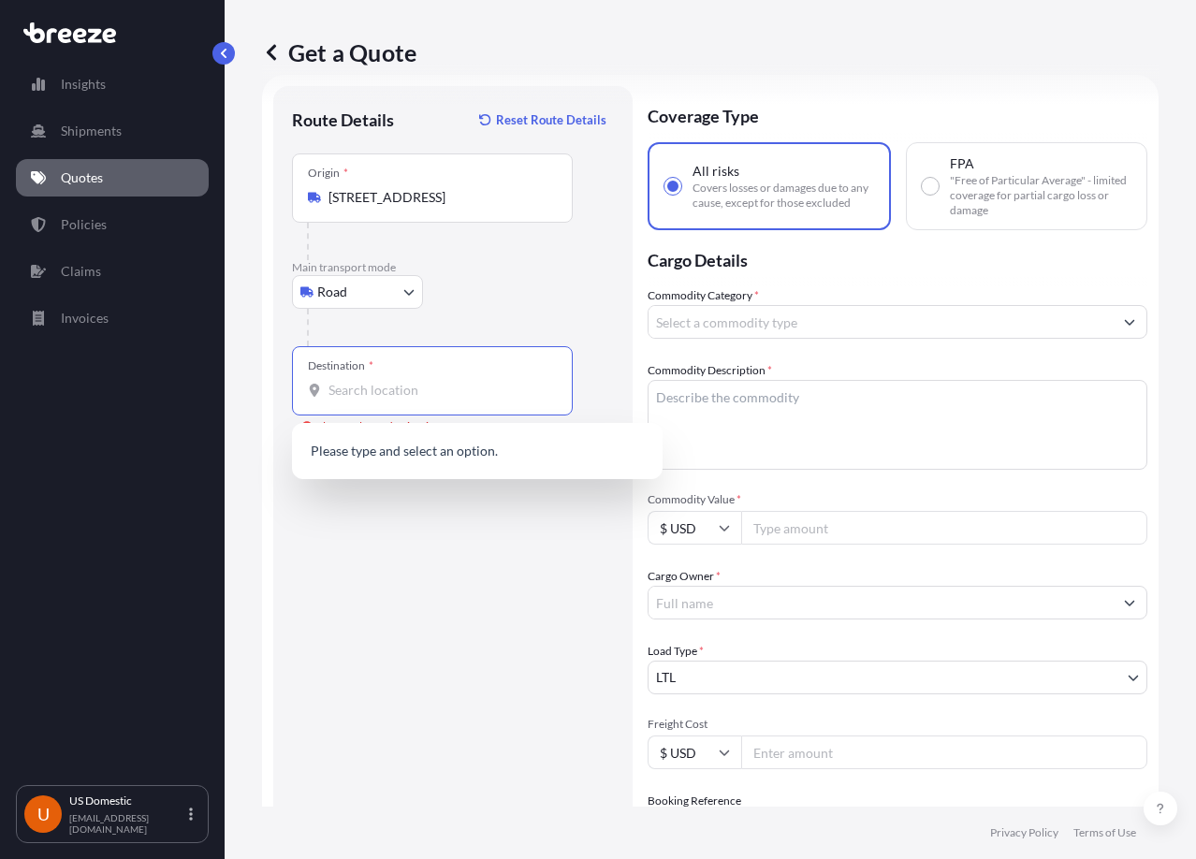
click at [476, 396] on input "Destination * Please select a destination" at bounding box center [438, 390] width 221 height 19
paste input "[STREET_ADDRESS]"
click at [444, 462] on span "[STREET_ADDRESS]" at bounding box center [414, 452] width 117 height 19
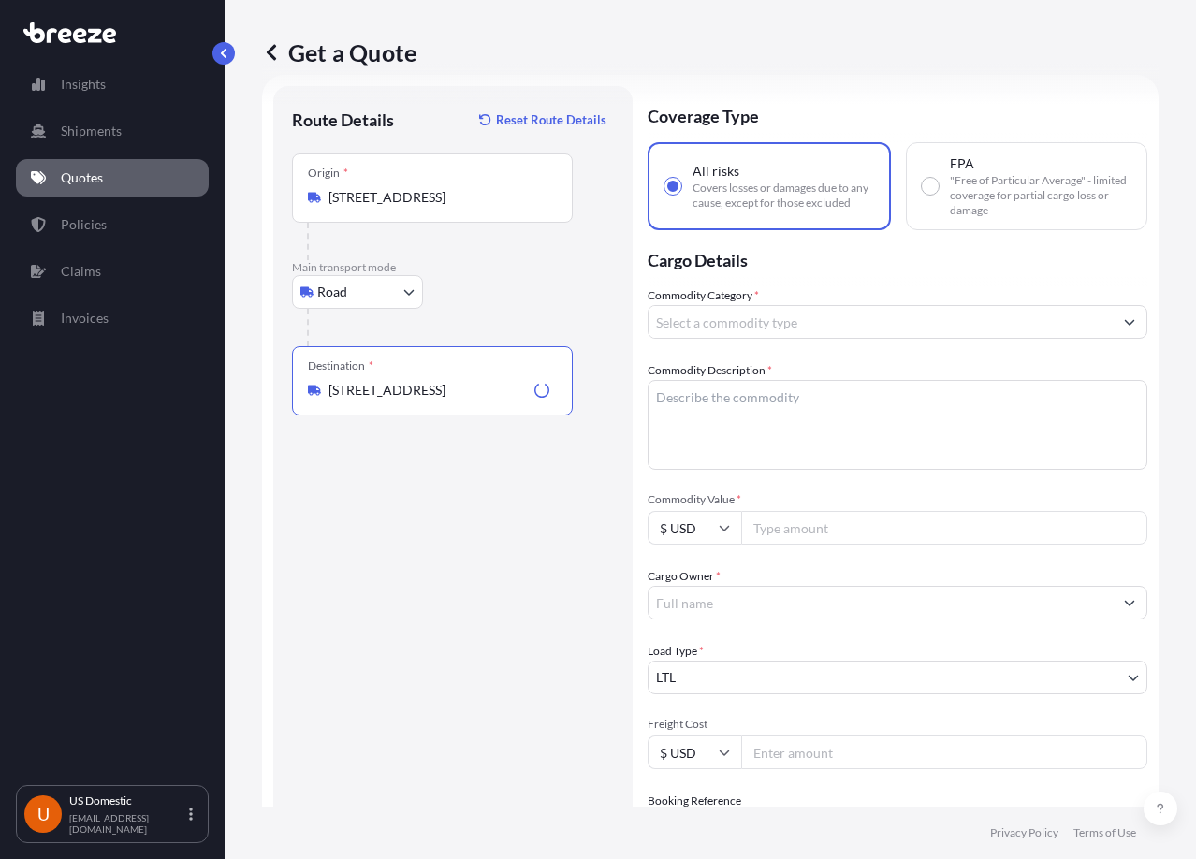
type input "[STREET_ADDRESS]"
drag, startPoint x: 463, startPoint y: 508, endPoint x: 492, endPoint y: 530, distance: 36.1
click at [466, 513] on div "Route Details Reset Route Details Place of loading Road Road Rail Origin * [STR…" at bounding box center [453, 583] width 322 height 956
click at [734, 321] on input "Commodity Category *" at bounding box center [880, 322] width 464 height 34
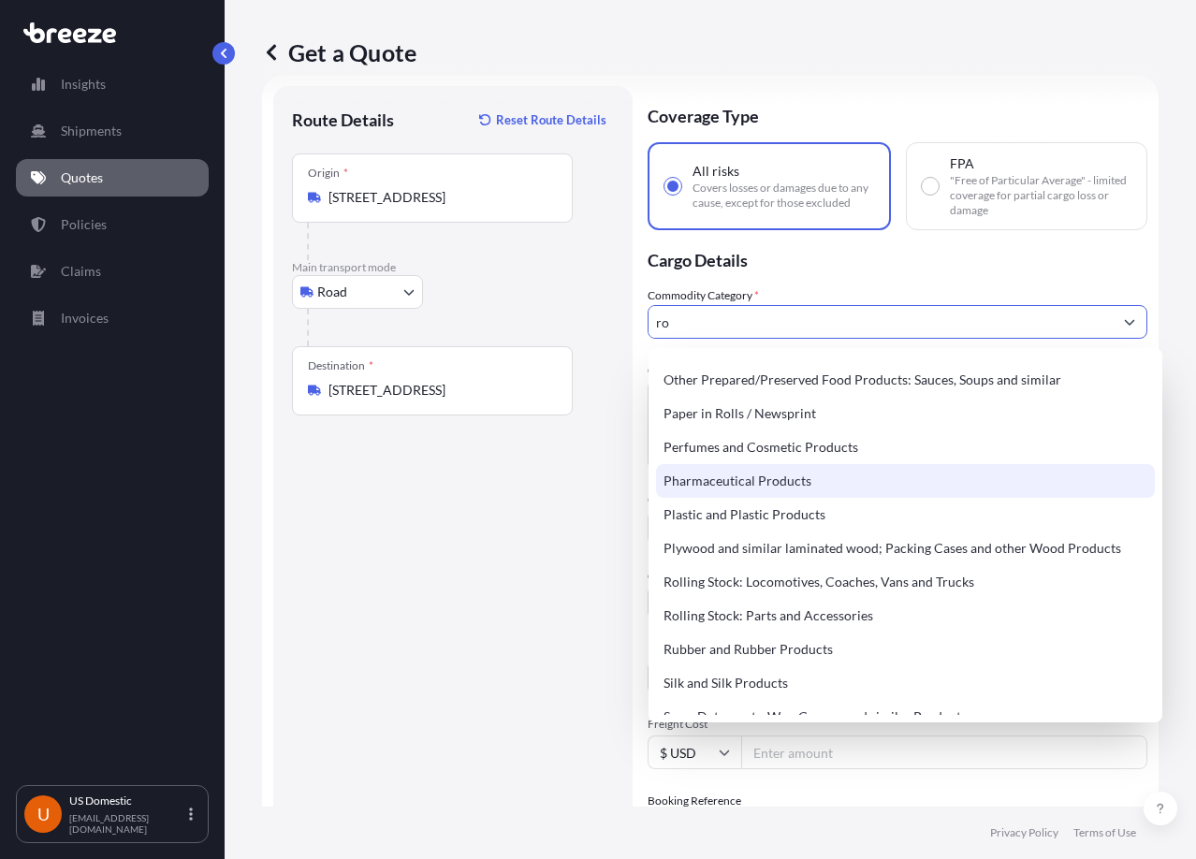
type input "r"
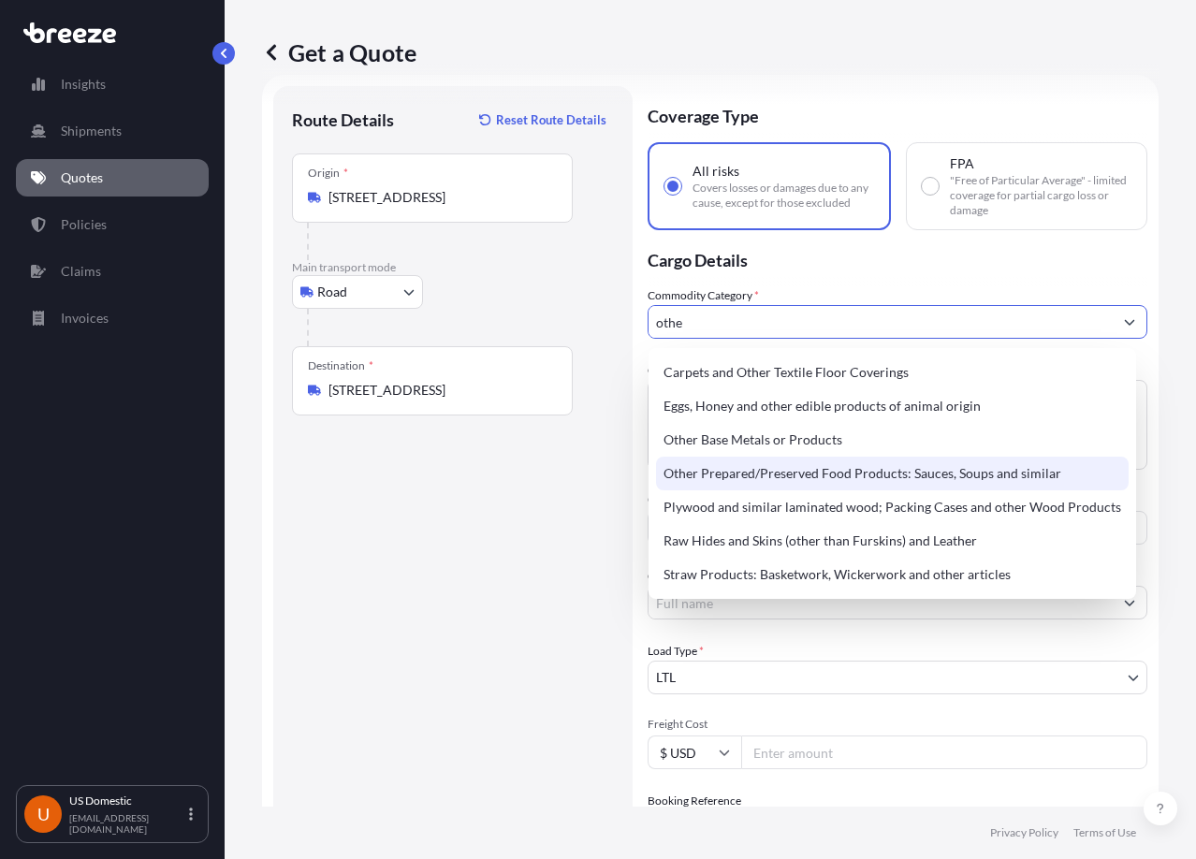
drag, startPoint x: 453, startPoint y: 561, endPoint x: 699, endPoint y: 465, distance: 264.3
click at [454, 561] on div "Route Details Reset Route Details Place of loading Road Road Rail Origin * [STR…" at bounding box center [453, 583] width 322 height 956
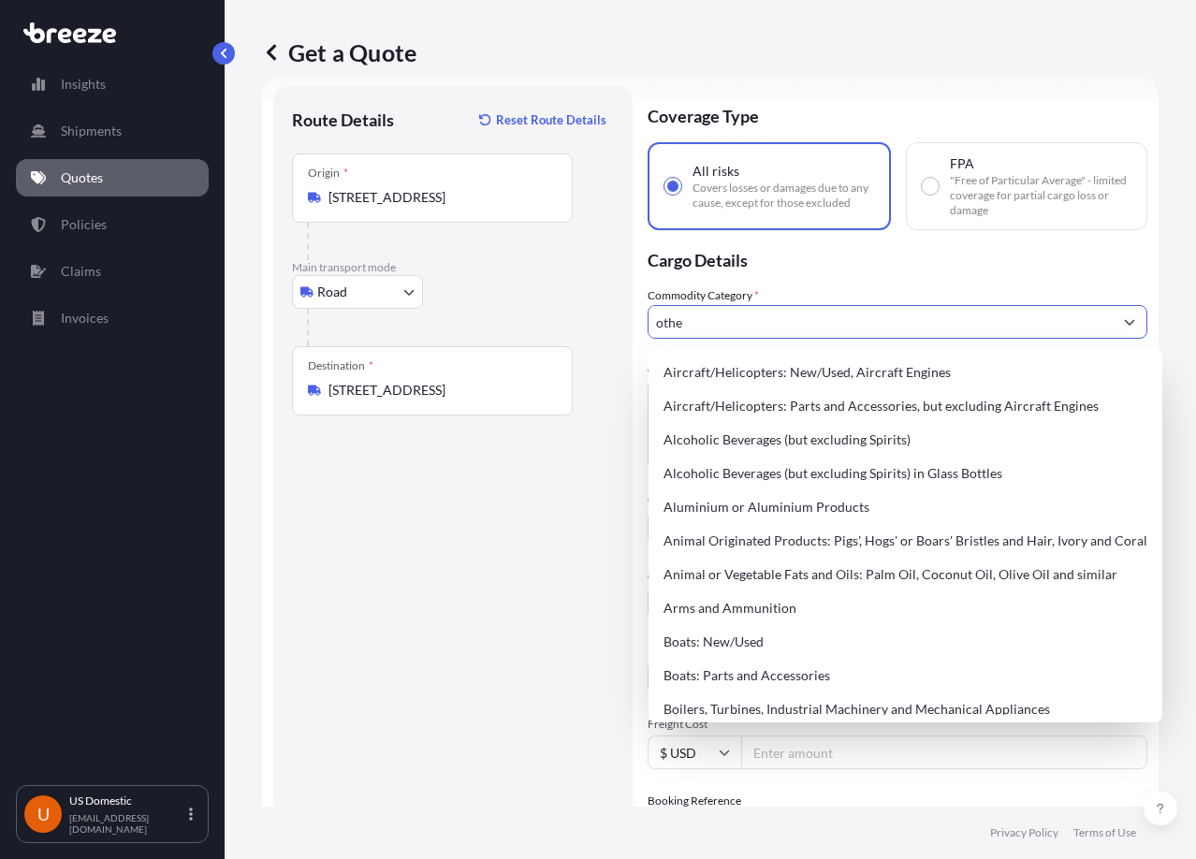
click at [715, 327] on input "othe" at bounding box center [880, 322] width 464 height 34
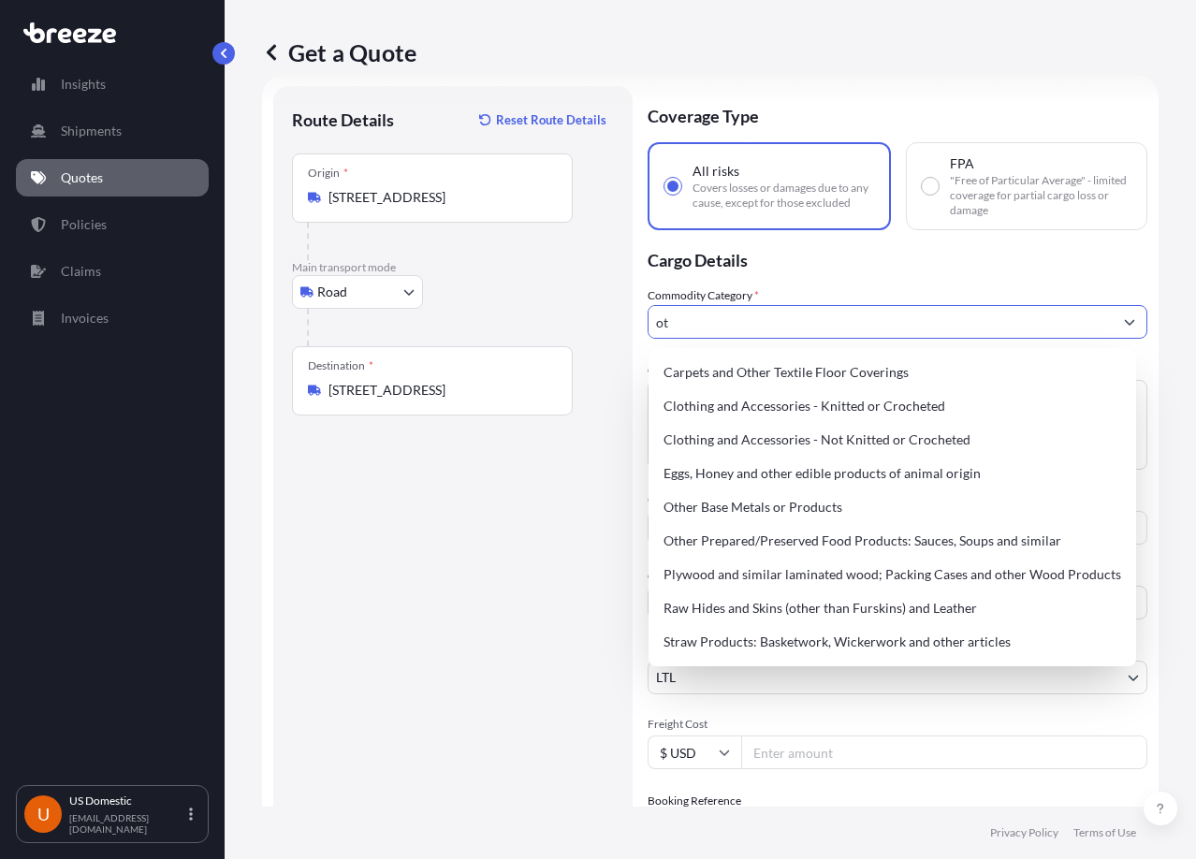
type input "o"
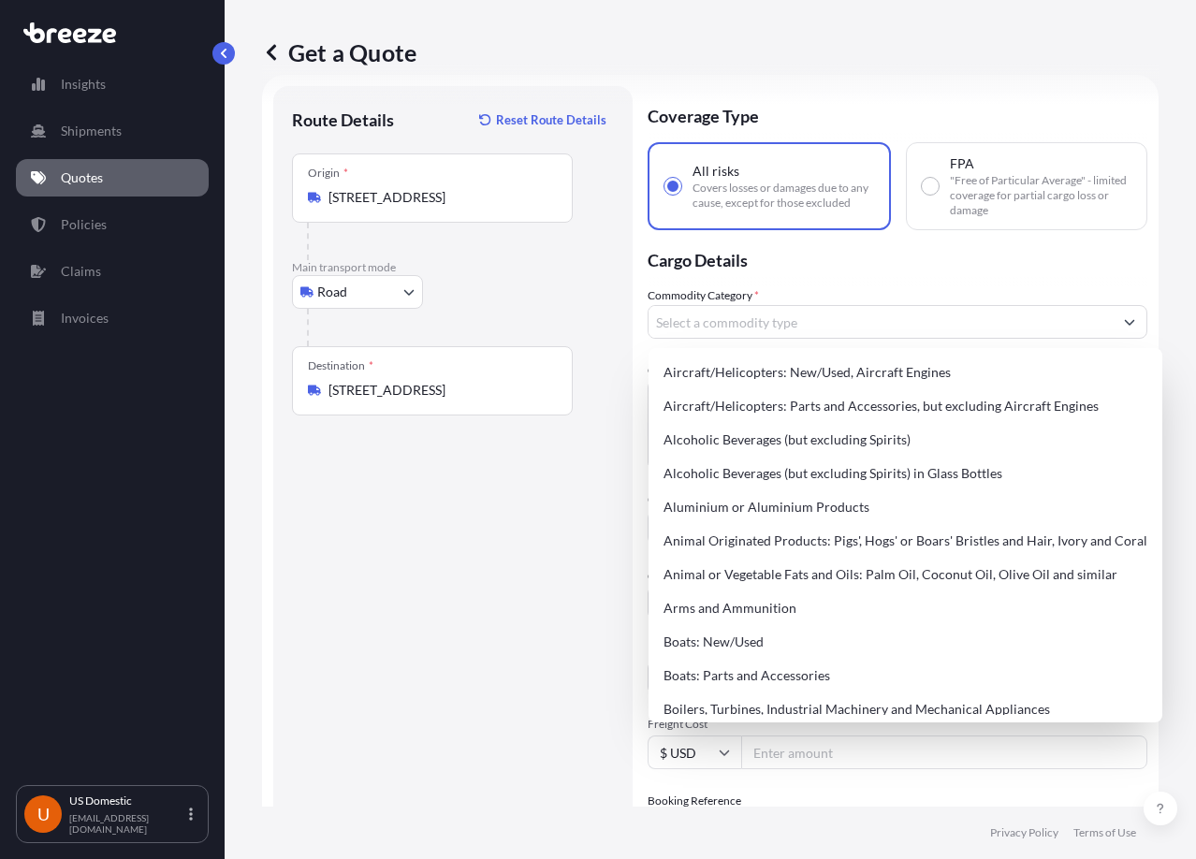
click at [600, 489] on div "Route Details Reset Route Details Place of loading Road Road Rail Origin * [STR…" at bounding box center [453, 583] width 322 height 956
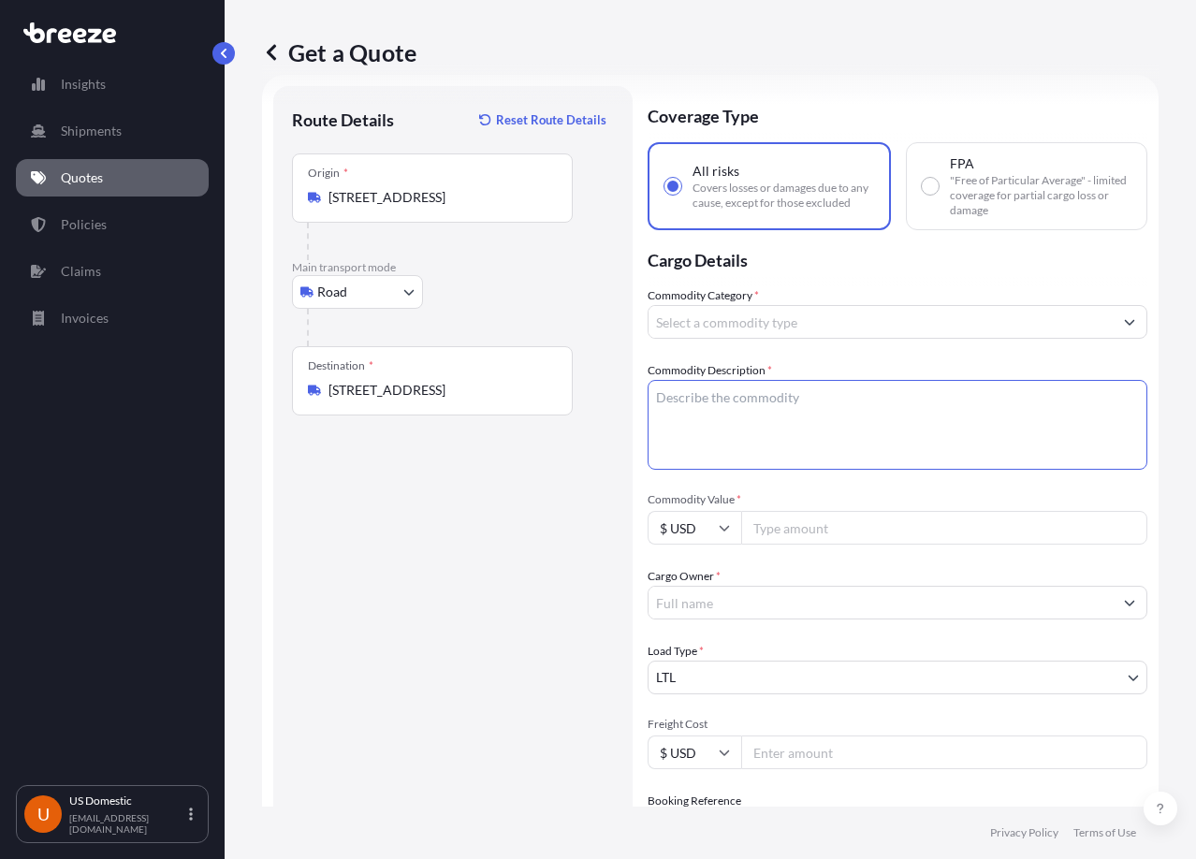
click at [749, 405] on textarea "Commodity Description *" at bounding box center [897, 425] width 500 height 90
click at [771, 419] on textarea "Commodity Description *" at bounding box center [897, 425] width 500 height 90
paste textarea "Window Cleaning robot for tradeshow"
drag, startPoint x: 877, startPoint y: 401, endPoint x: 792, endPoint y: 408, distance: 84.5
click at [792, 408] on textarea "Window Cleaning robot for tradeshow" at bounding box center [897, 425] width 500 height 90
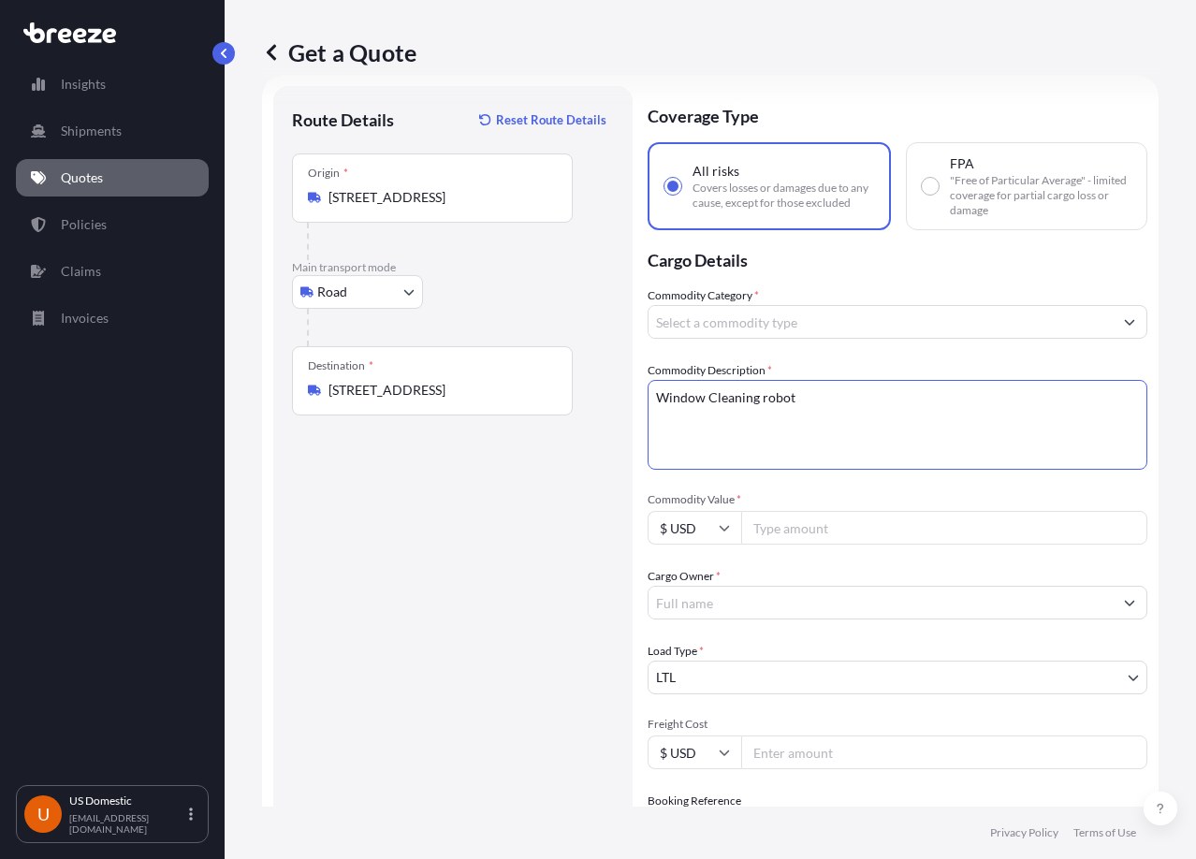
type textarea "Window Cleaning robot"
click at [807, 541] on input "Commodity Value *" at bounding box center [944, 528] width 406 height 34
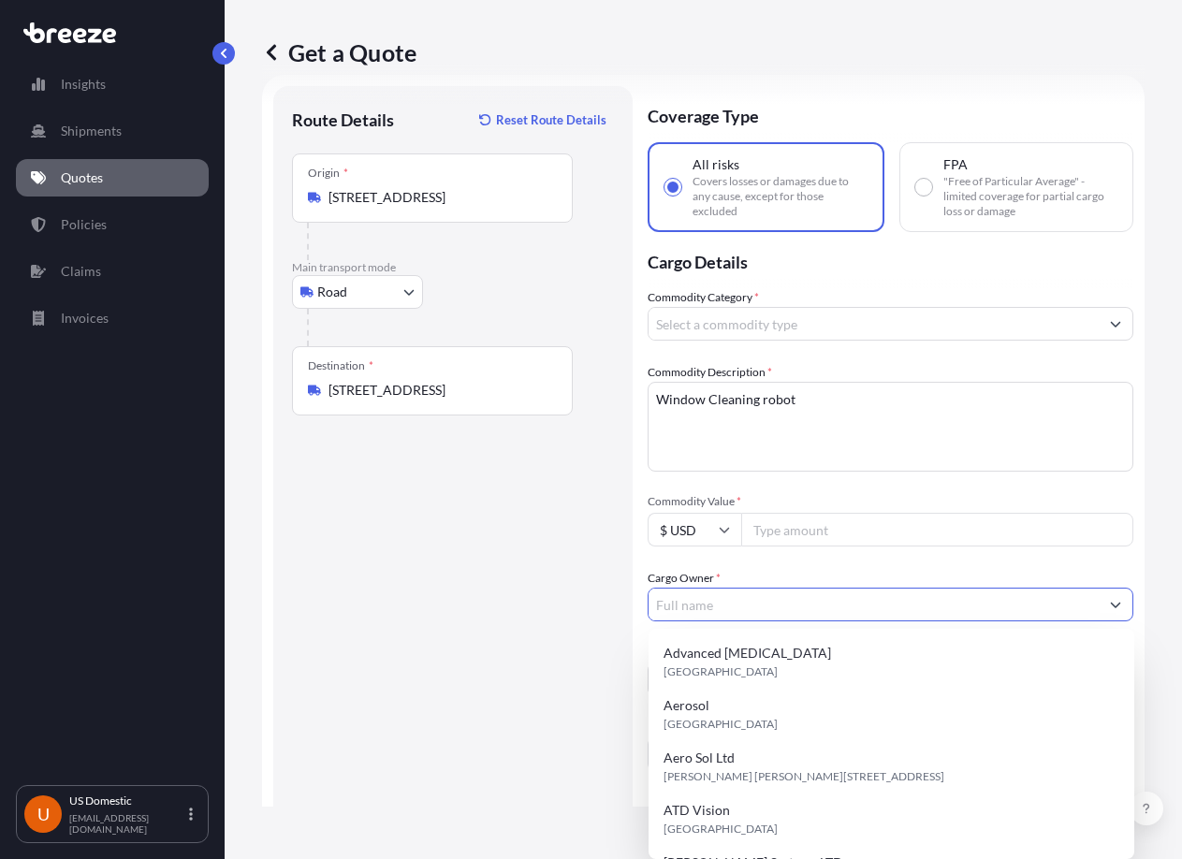
click at [745, 598] on input "Cargo Owner *" at bounding box center [873, 605] width 450 height 34
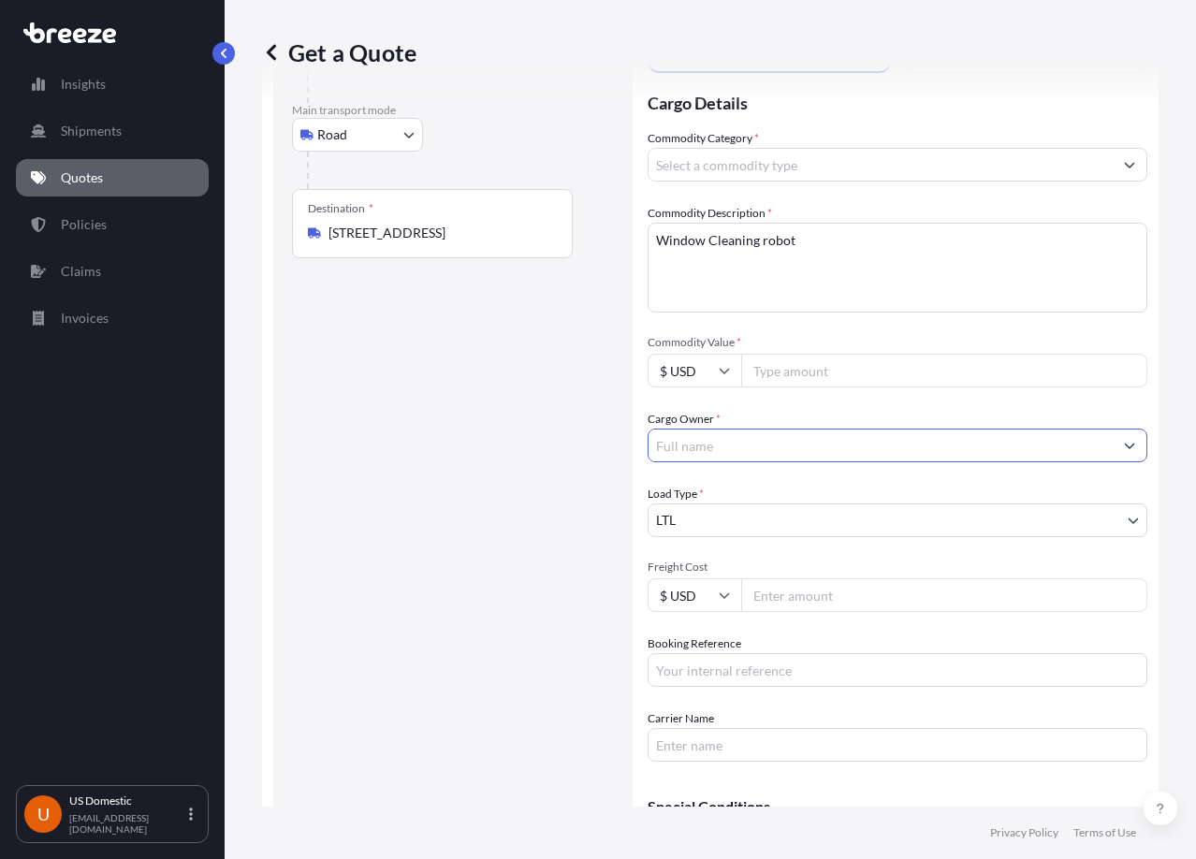
scroll to position [316, 0]
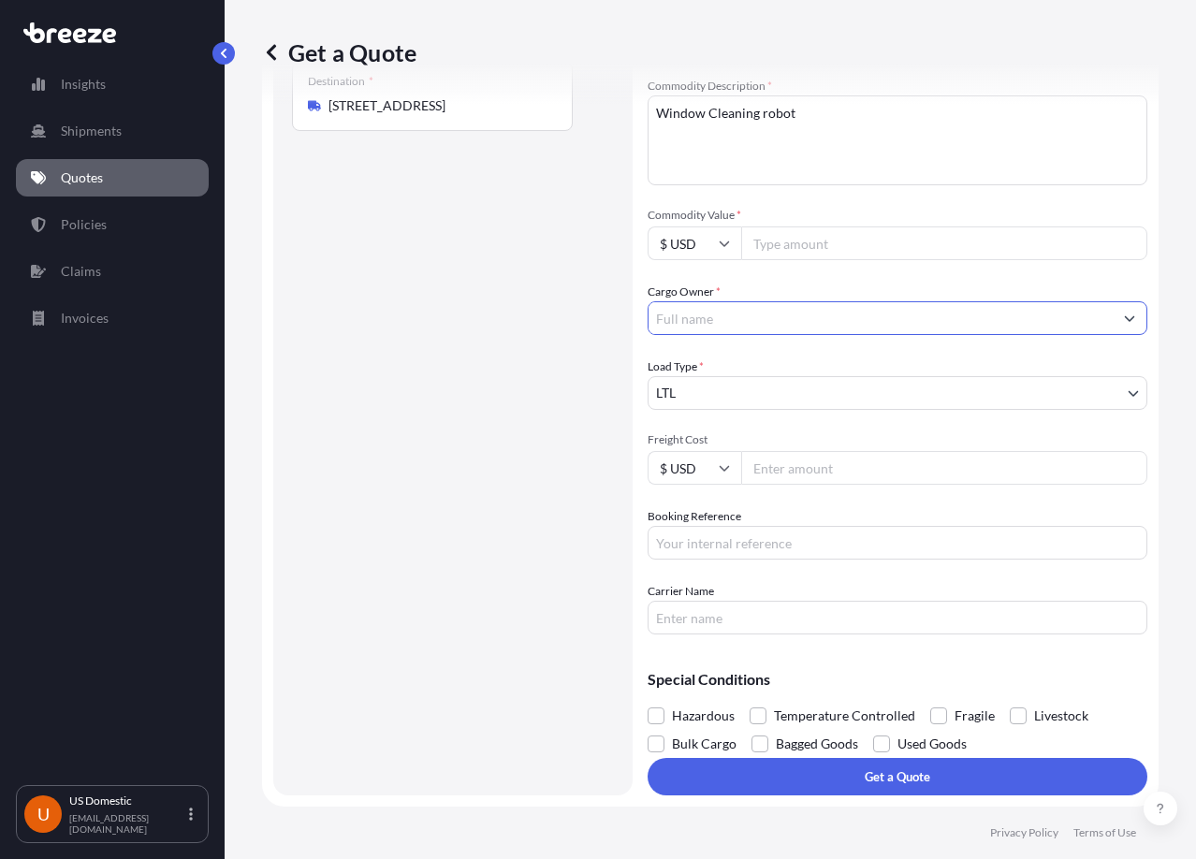
click at [1059, 328] on input "Cargo Owner *" at bounding box center [880, 318] width 464 height 34
click at [1124, 314] on icon "Show suggestions" at bounding box center [1129, 317] width 11 height 11
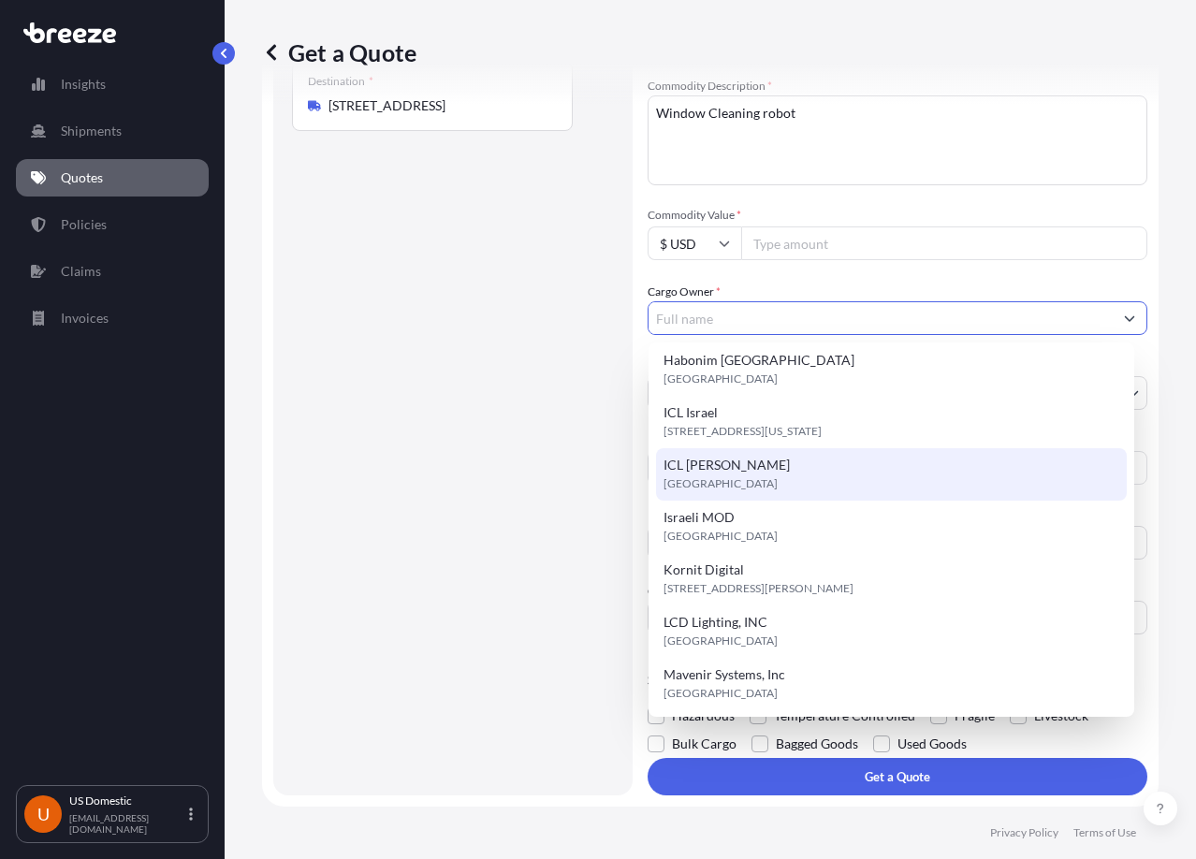
scroll to position [240, 0]
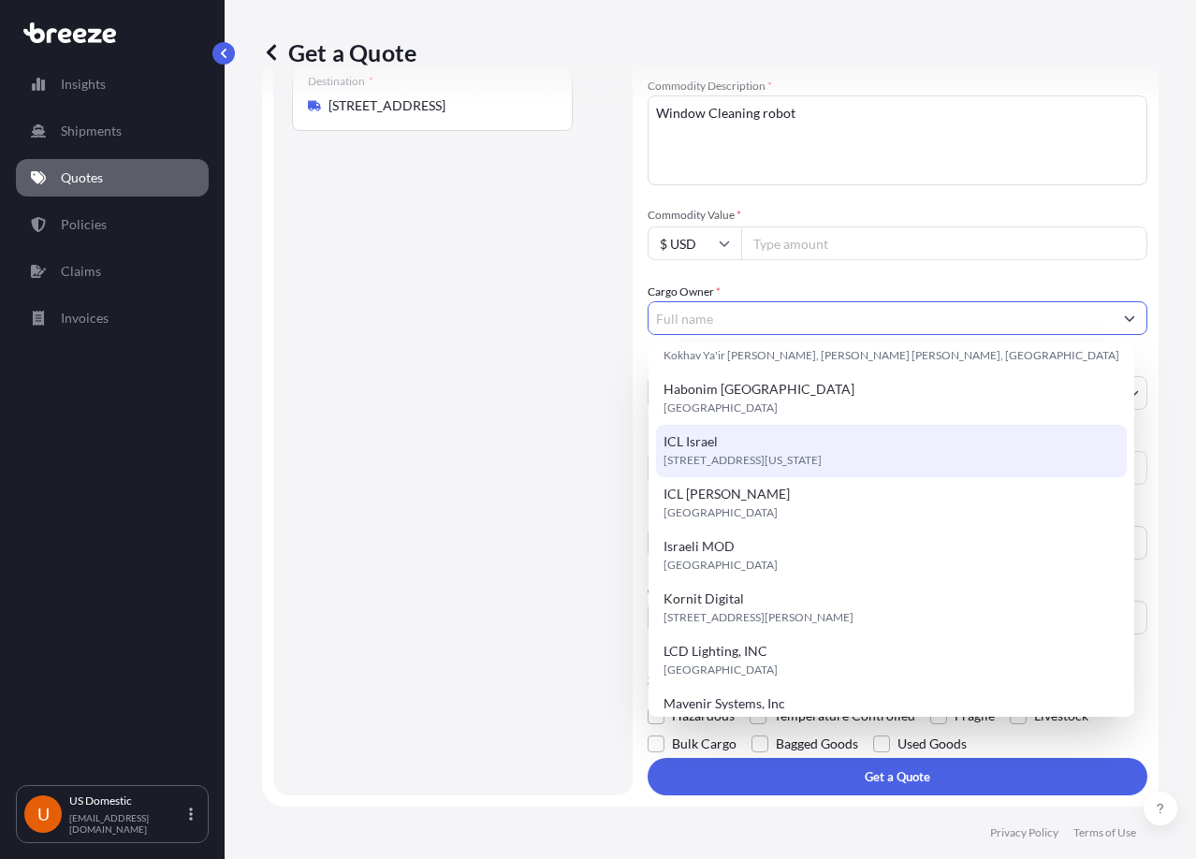
click at [850, 442] on div "ICL Israel [STREET_ADDRESS][US_STATE]" at bounding box center [891, 451] width 471 height 52
type input "ICL Israel"
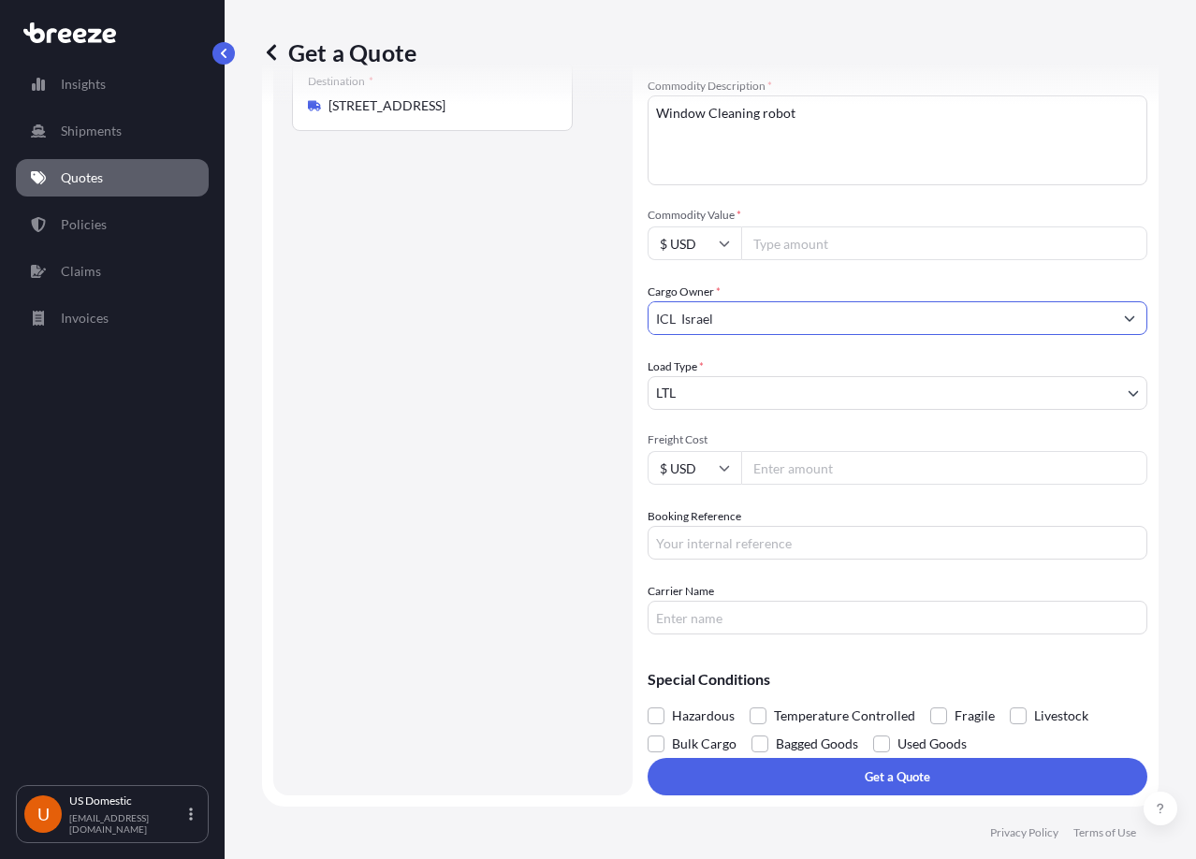
click at [465, 413] on div "Route Details Reset Route Details Place of loading Road Road Rail Origin * [STR…" at bounding box center [453, 298] width 322 height 956
click at [1119, 386] on body "Insights Shipments Quotes Policies Claims Invoices U [GEOGRAPHIC_DATA] Domestic…" at bounding box center [598, 429] width 1196 height 859
click at [897, 471] on input "Freight Cost" at bounding box center [944, 468] width 406 height 34
click at [886, 532] on input "Booking Reference" at bounding box center [897, 543] width 500 height 34
click at [955, 617] on input "Carrier Name" at bounding box center [897, 618] width 500 height 34
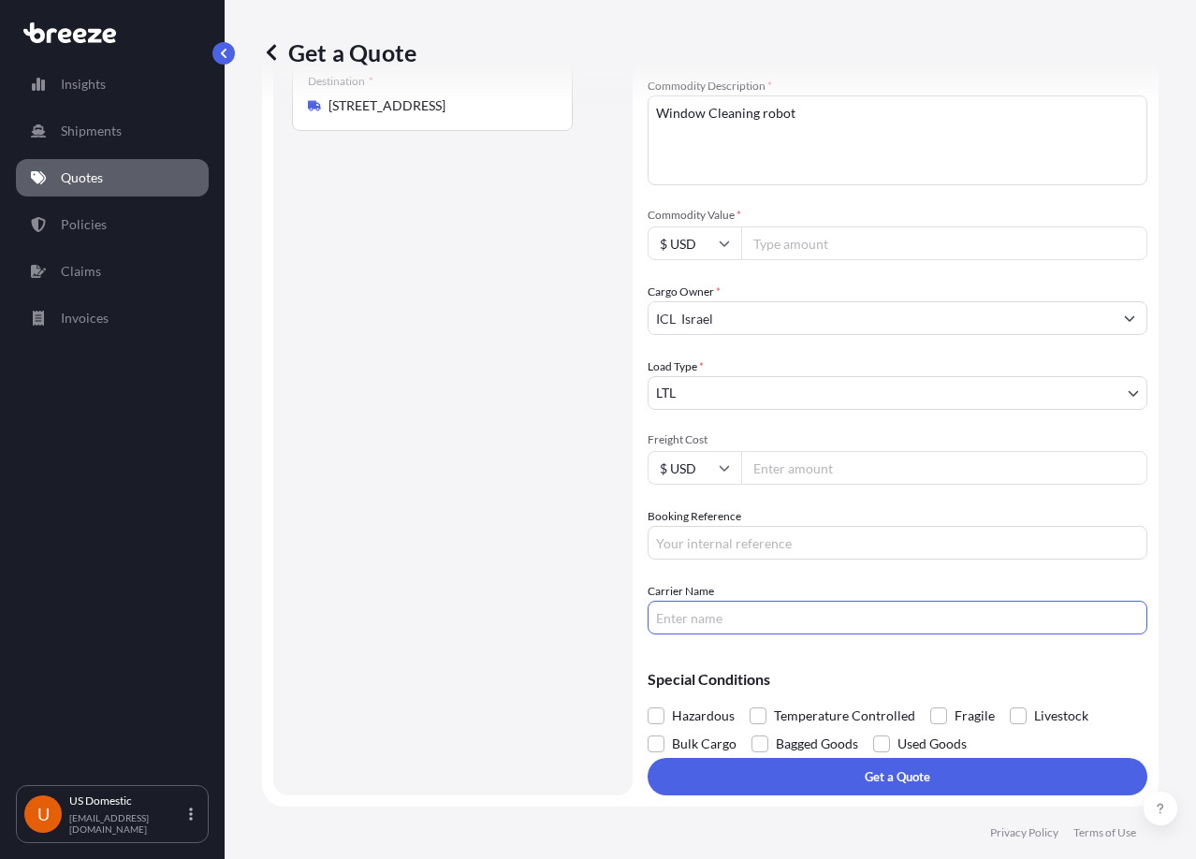
type input "Forward Air"
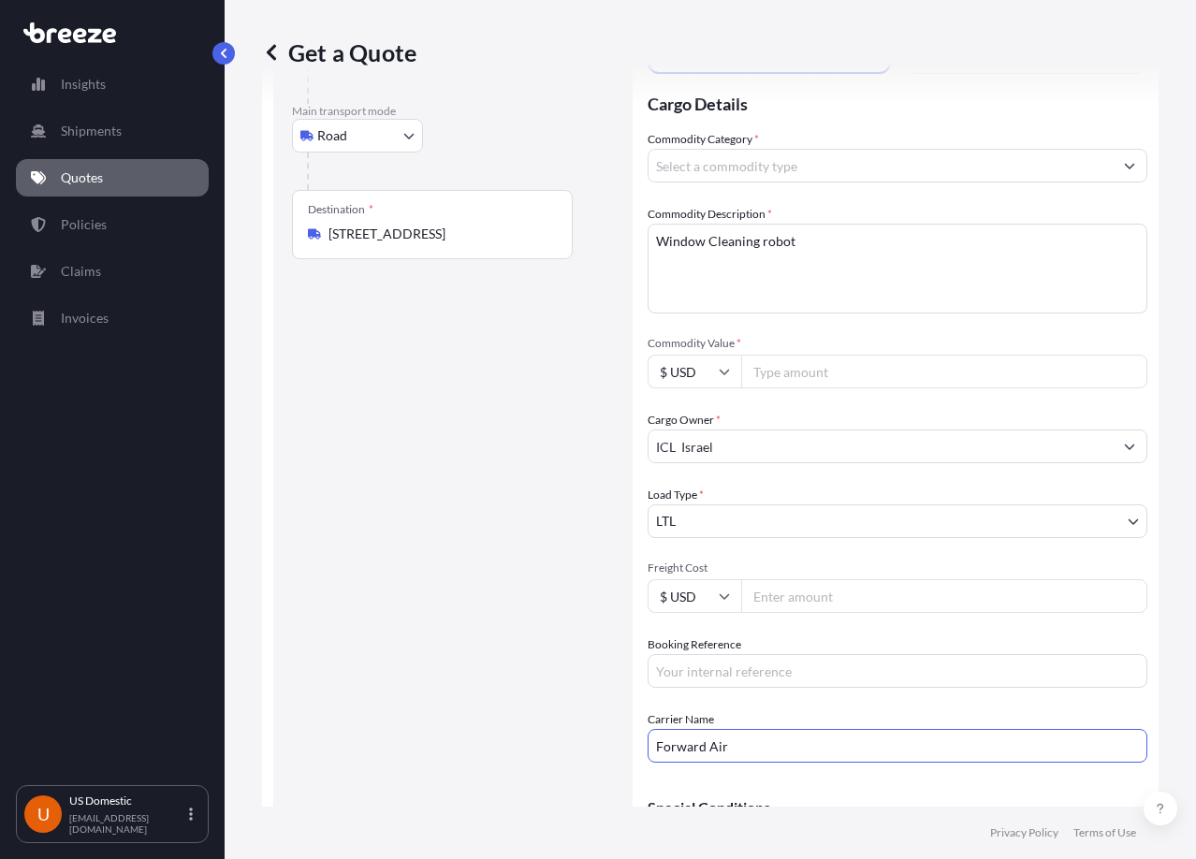
scroll to position [187, 0]
click at [805, 368] on input "Commodity Value *" at bounding box center [944, 371] width 406 height 34
type input "40000"
click at [420, 464] on div "Route Details Reset Route Details Place of loading Road Road Rail Origin * [STR…" at bounding box center [453, 426] width 322 height 956
click at [1121, 444] on button "Show suggestions" at bounding box center [1129, 446] width 34 height 34
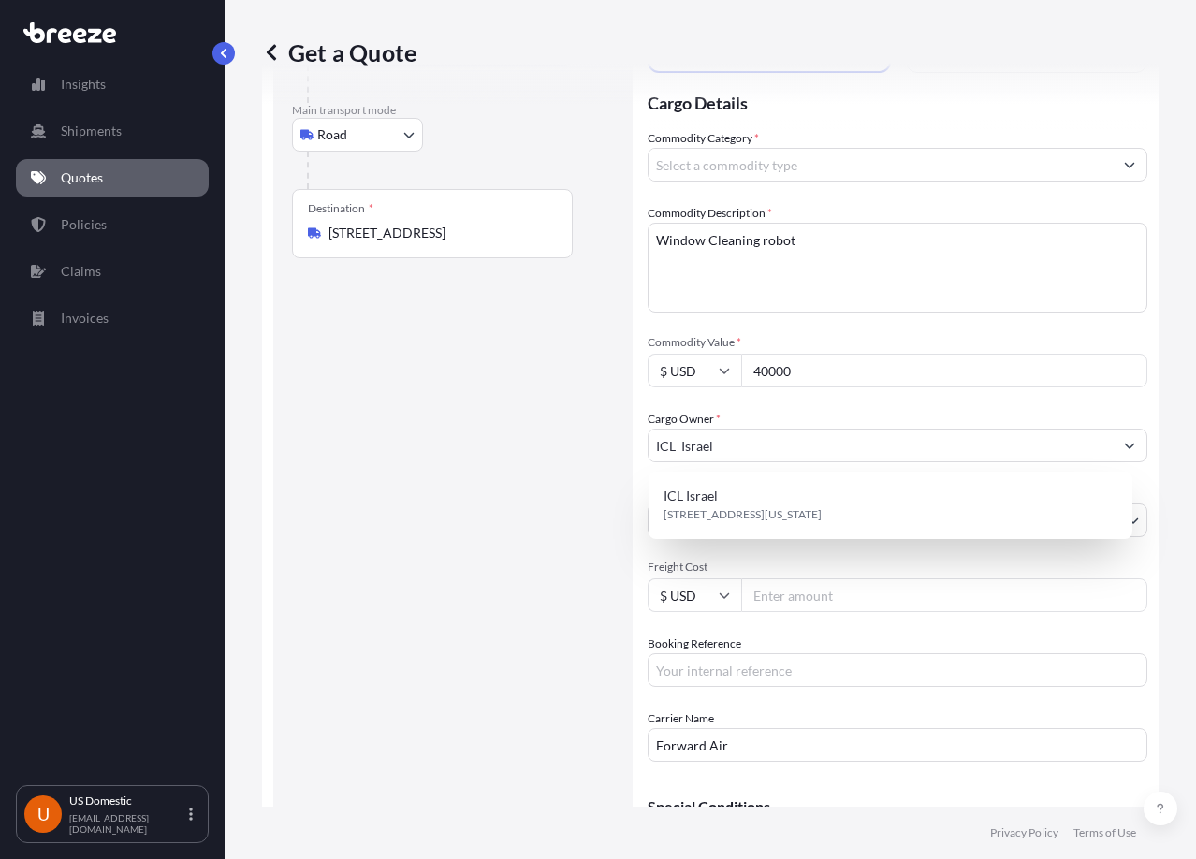
click at [496, 532] on div "Route Details Reset Route Details Place of loading Road Road Rail Origin * [STR…" at bounding box center [453, 426] width 322 height 956
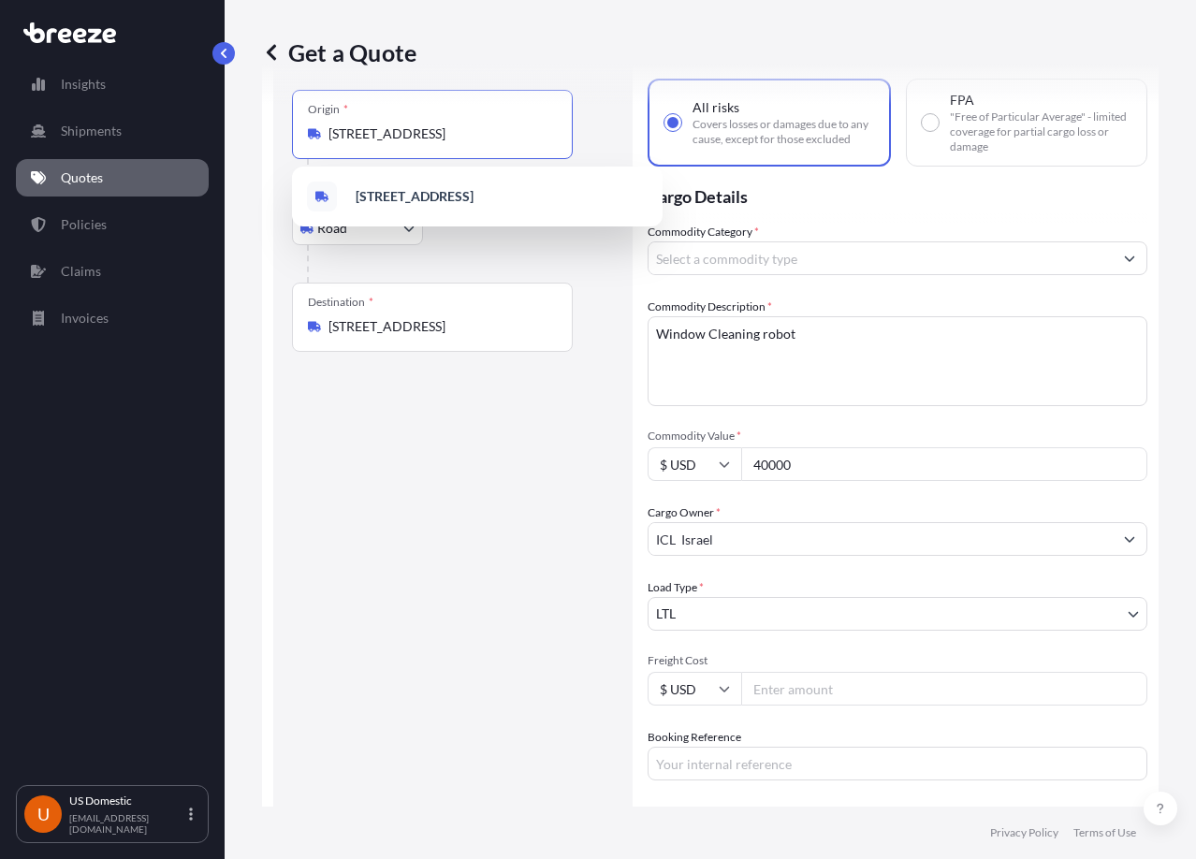
scroll to position [0, 83]
drag, startPoint x: 452, startPoint y: 132, endPoint x: 588, endPoint y: 136, distance: 135.7
click at [588, 136] on div "Origin * [STREET_ADDRESS]" at bounding box center [453, 143] width 322 height 107
click at [568, 455] on div "Route Details Reset Route Details Place of loading Road Road Rail Origin * [STR…" at bounding box center [453, 519] width 322 height 956
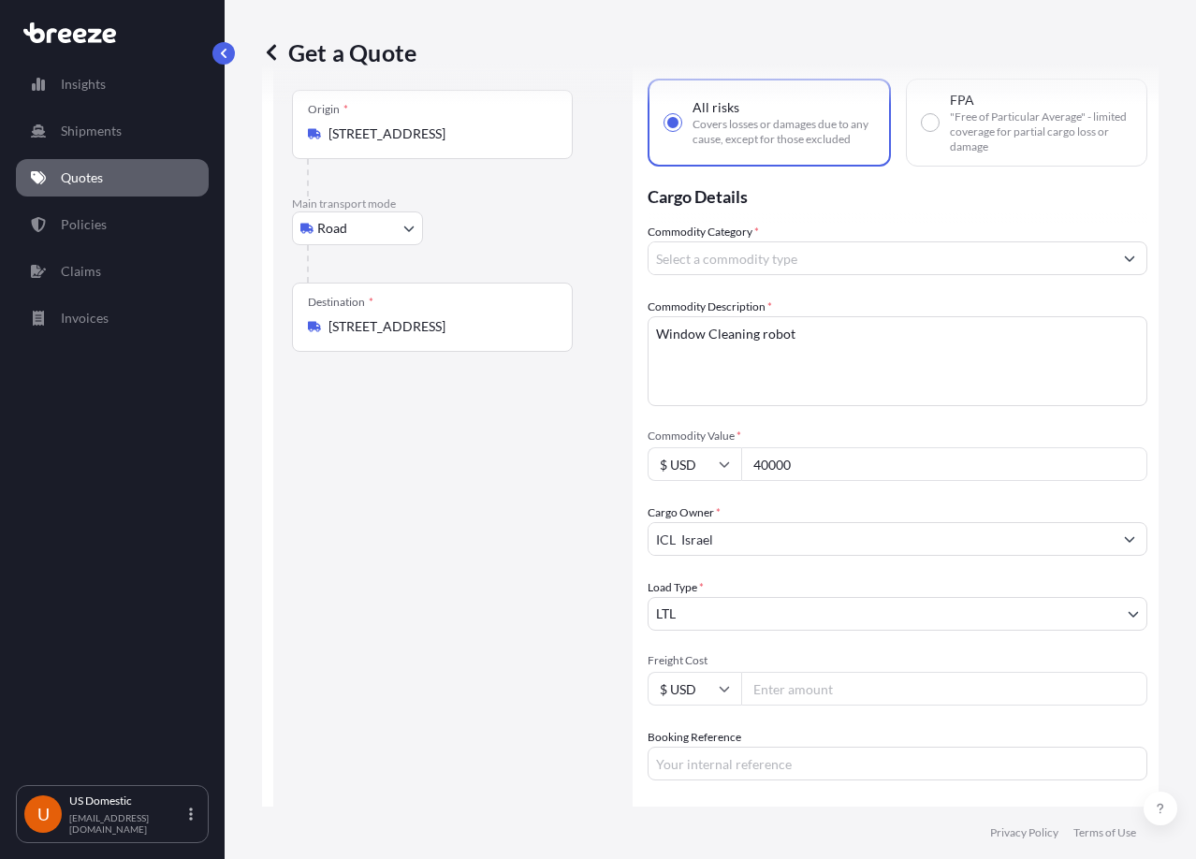
click at [820, 694] on input "Freight Cost" at bounding box center [944, 689] width 406 height 34
type input "700"
drag, startPoint x: 484, startPoint y: 667, endPoint x: 770, endPoint y: 385, distance: 402.3
click at [483, 665] on div "Route Details Reset Route Details Place of loading Road Road Rail Origin * [STR…" at bounding box center [453, 519] width 322 height 956
click at [730, 255] on input "Commodity Category *" at bounding box center [880, 258] width 464 height 34
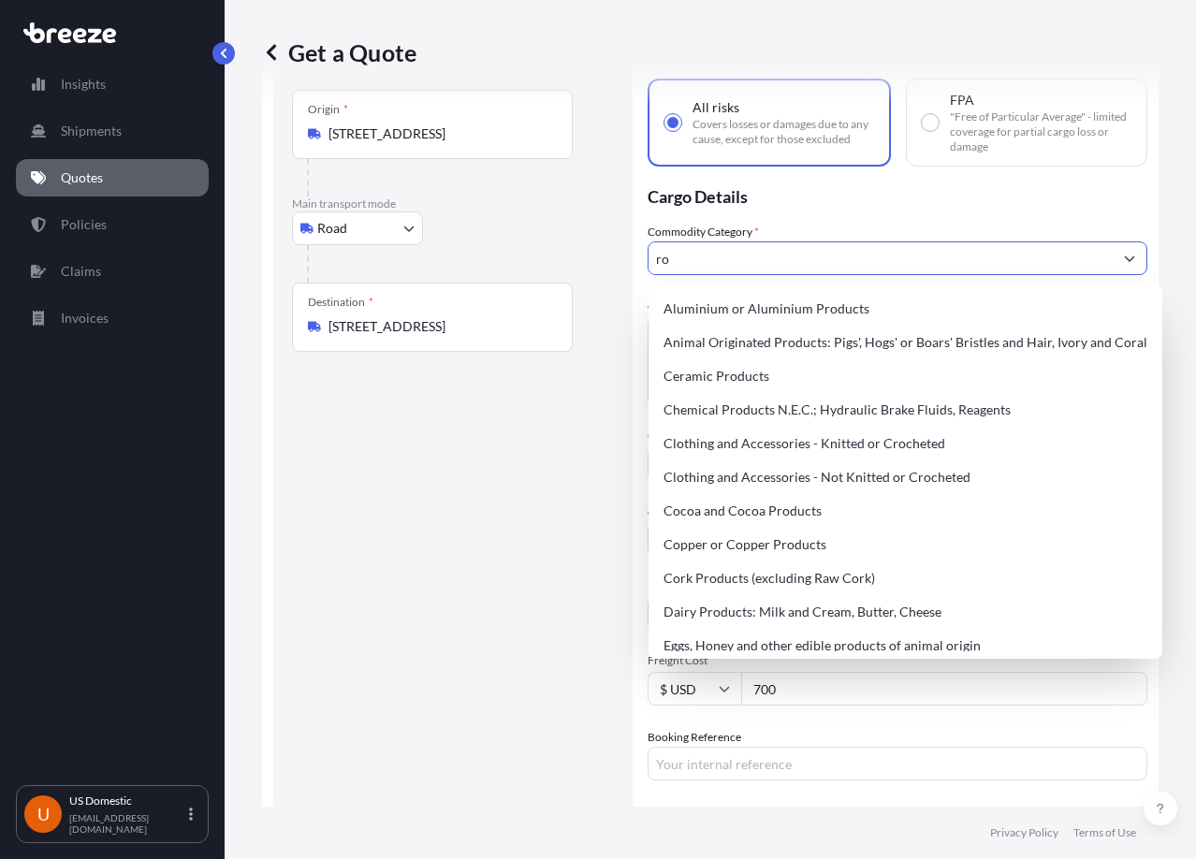
type input "r"
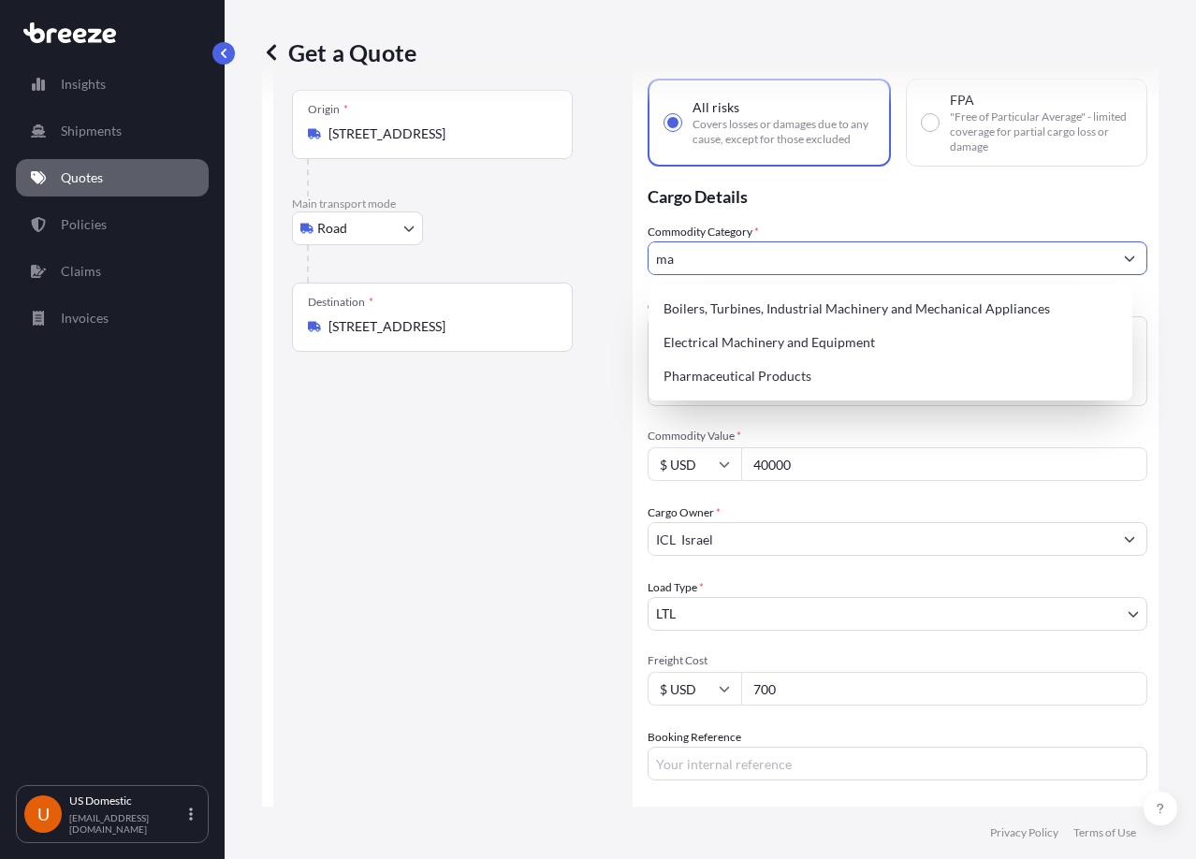
type input "m"
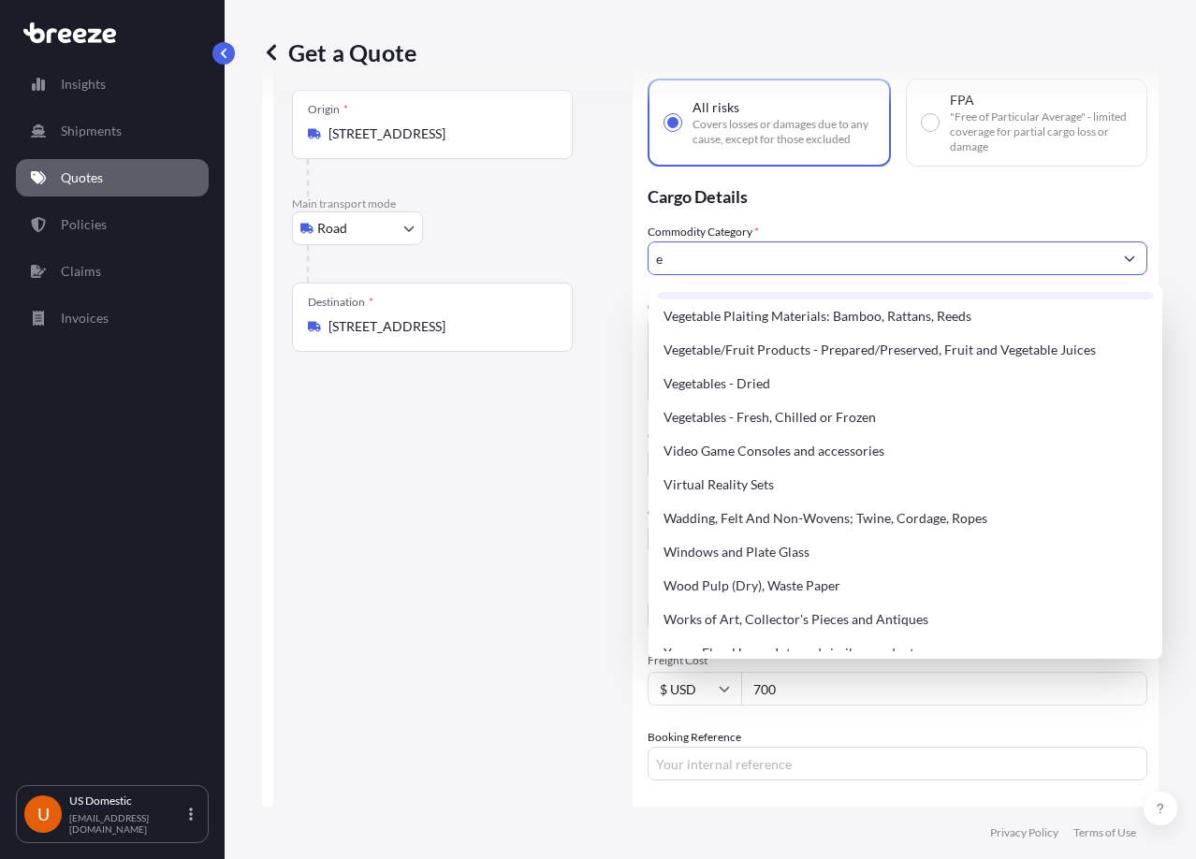
scroll to position [4087, 0]
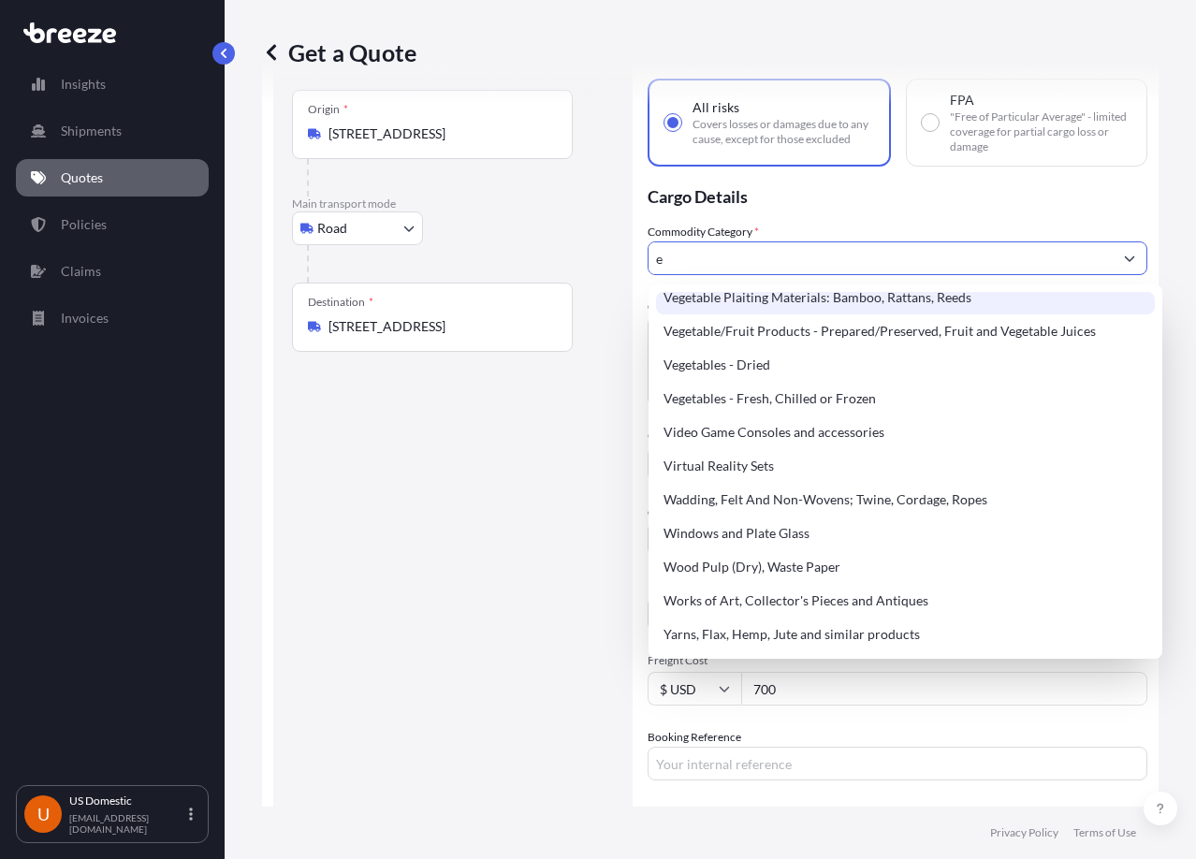
click at [719, 260] on input "e" at bounding box center [880, 258] width 464 height 34
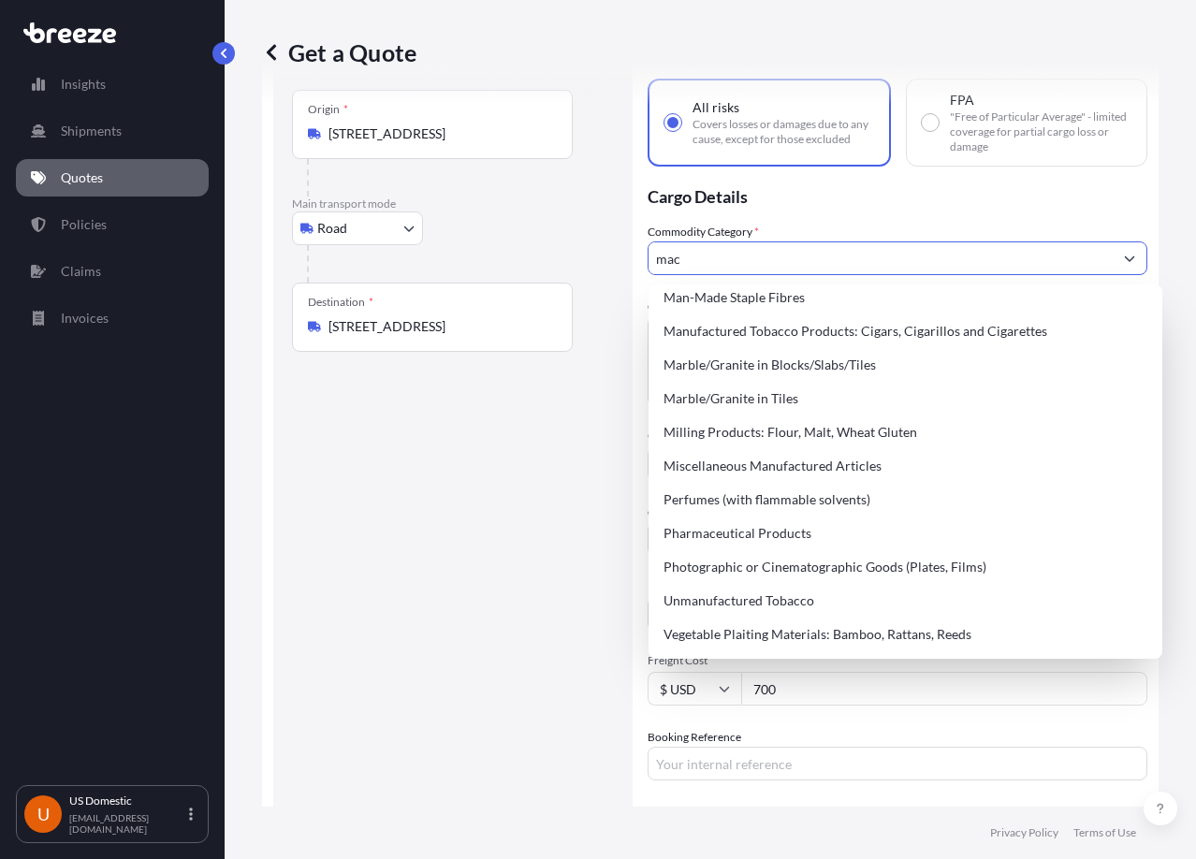
scroll to position [0, 0]
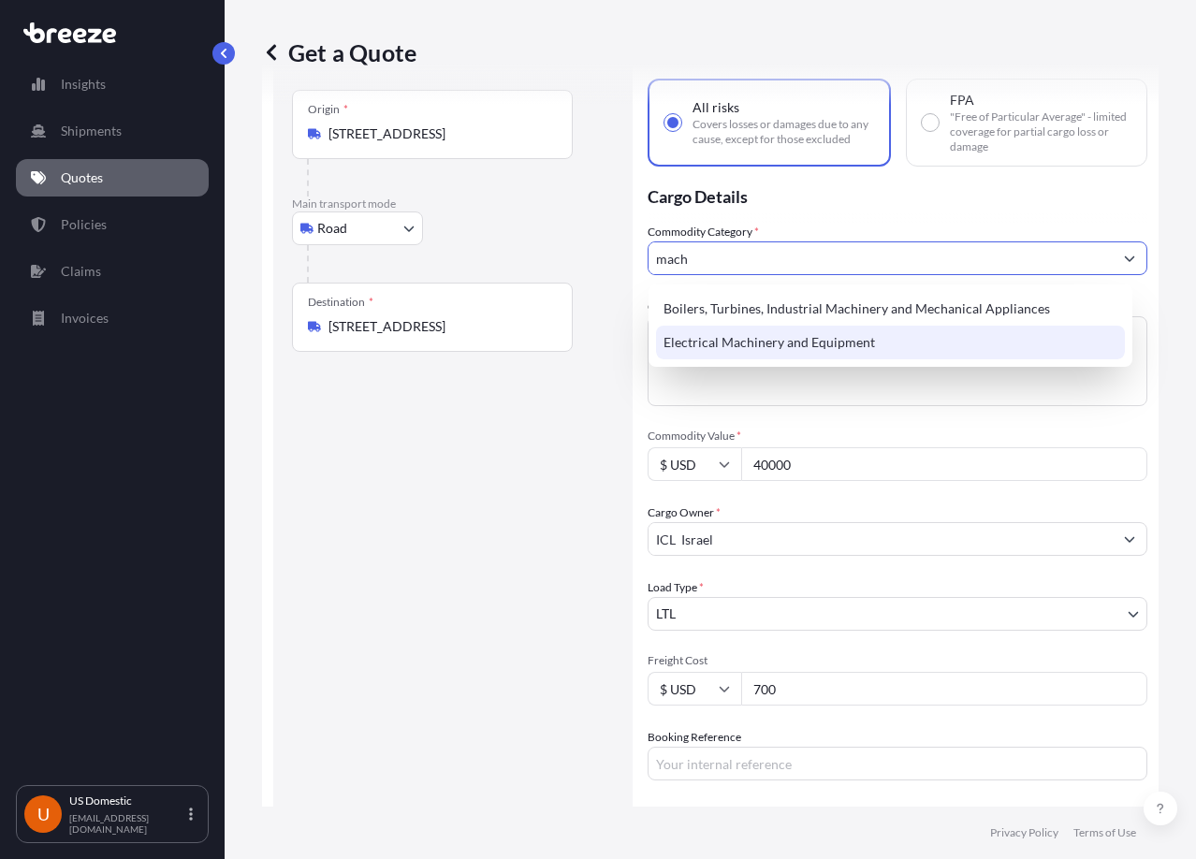
click at [925, 344] on div "Electrical Machinery and Equipment" at bounding box center [890, 343] width 469 height 34
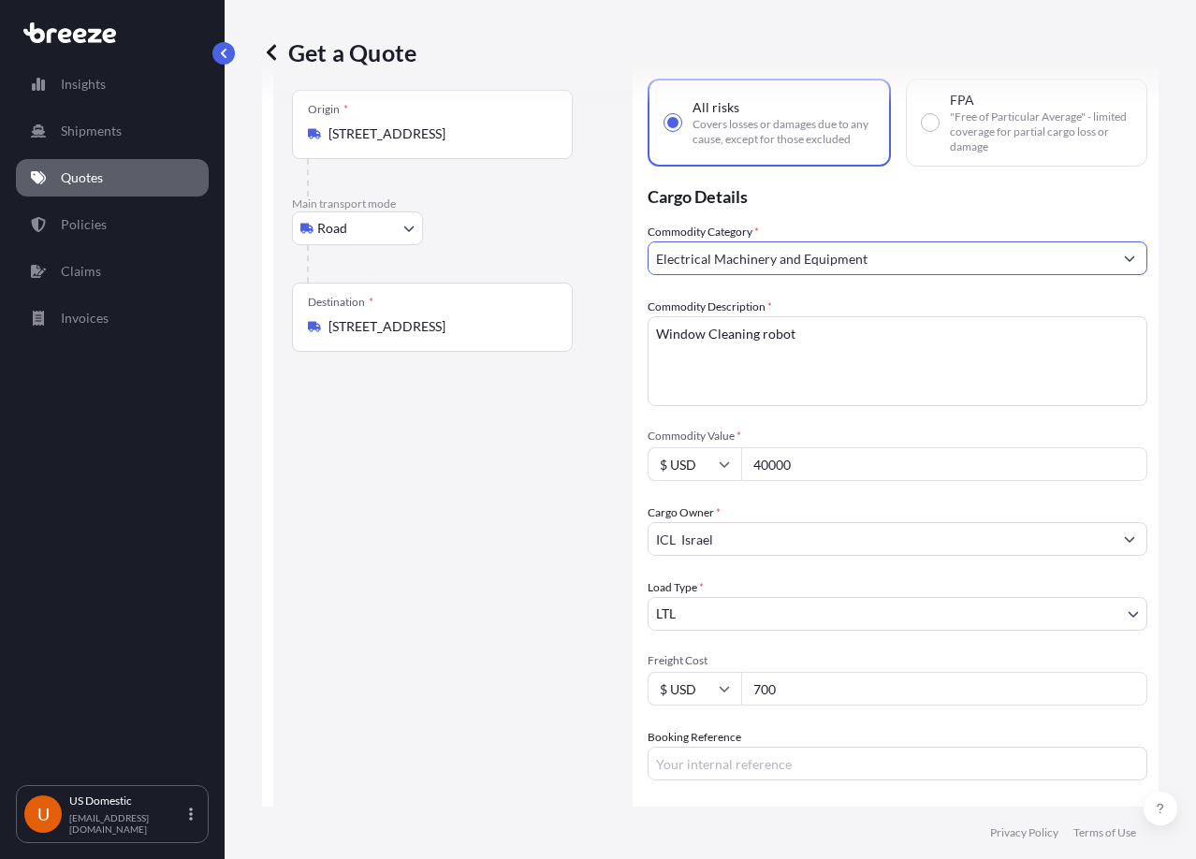
type input "Electrical Machinery and Equipment"
click at [924, 342] on textarea "Window Cleaning robot" at bounding box center [897, 361] width 500 height 90
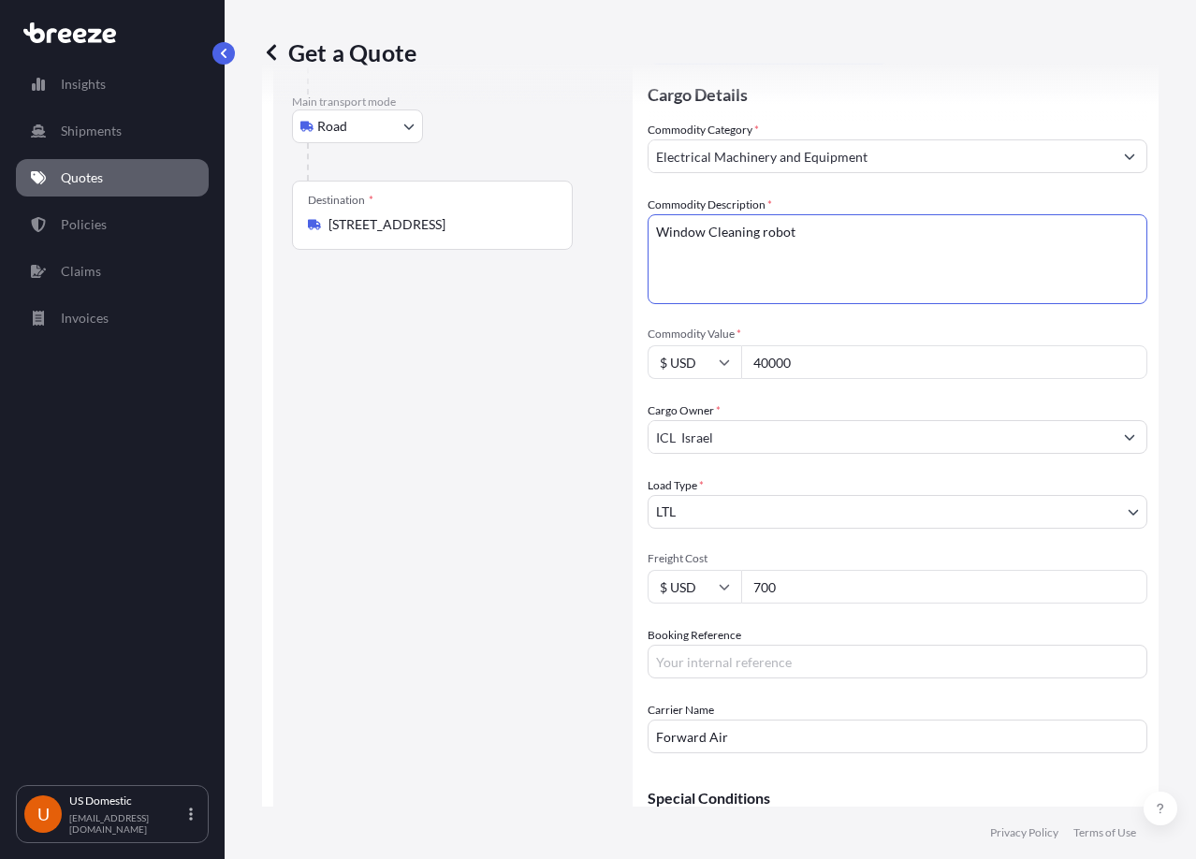
scroll to position [316, 0]
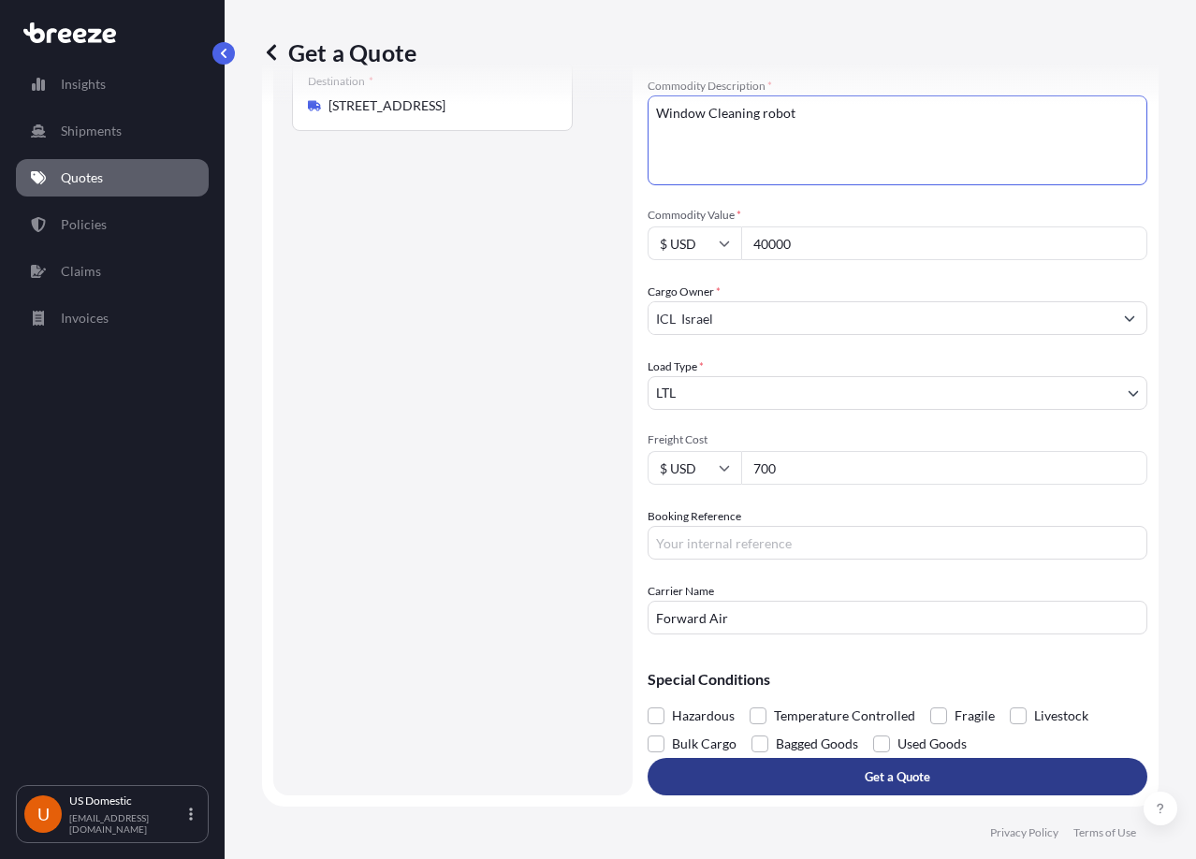
click at [933, 777] on button "Get a Quote" at bounding box center [897, 776] width 500 height 37
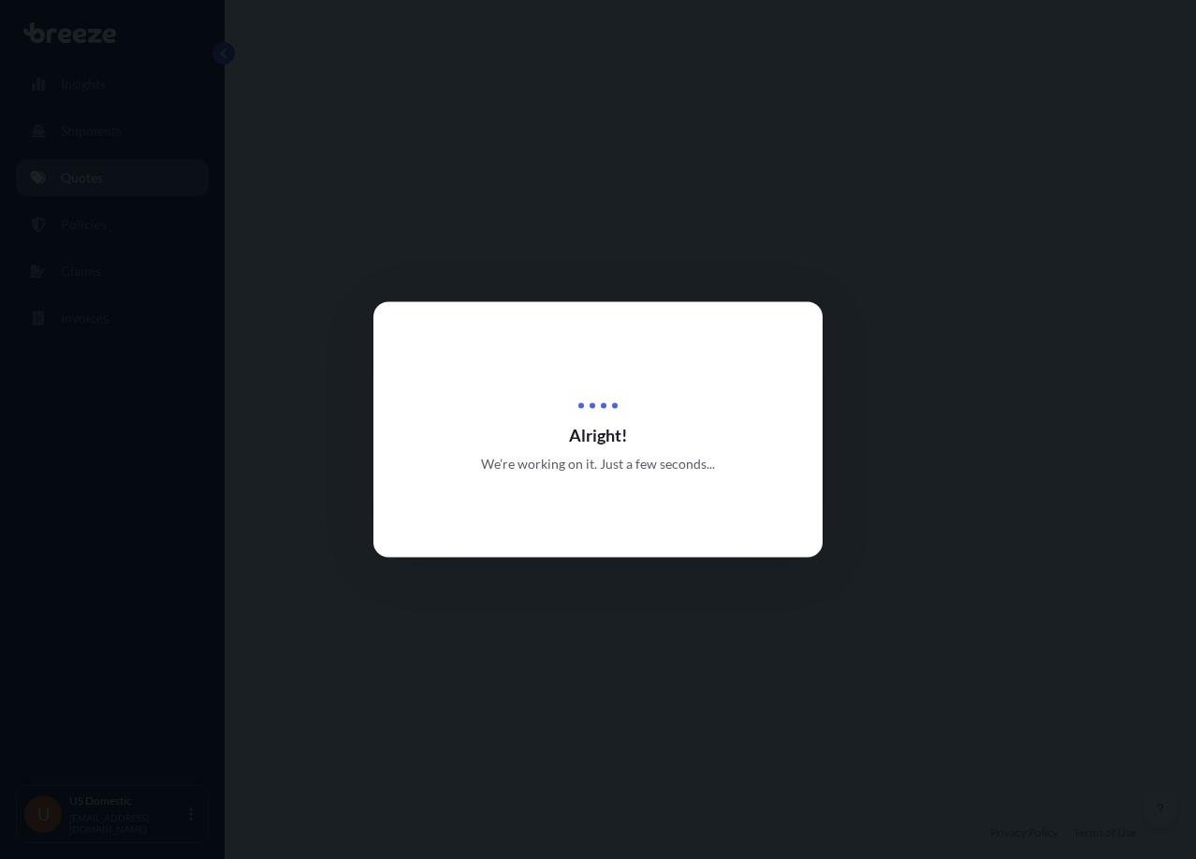
select select "Road"
select select "1"
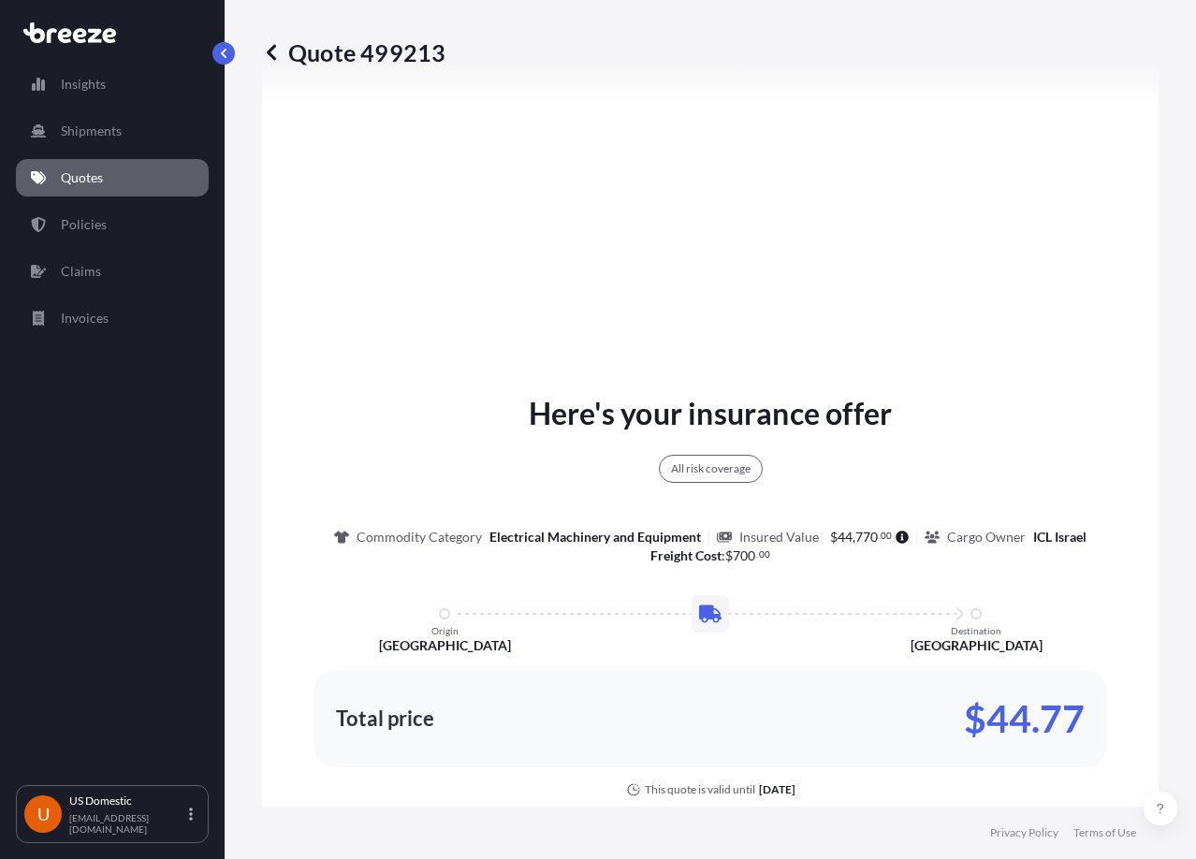
scroll to position [1422, 0]
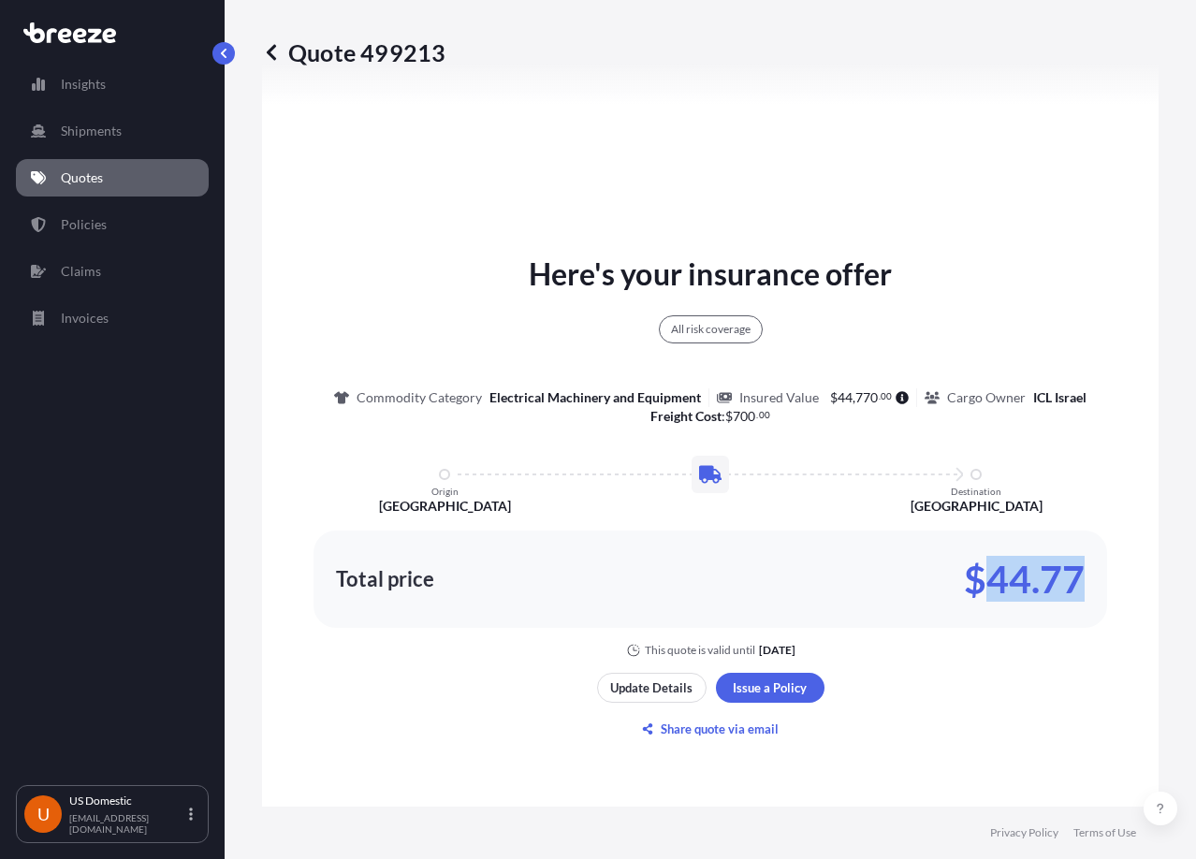
drag, startPoint x: 978, startPoint y: 571, endPoint x: 1082, endPoint y: 570, distance: 103.9
click at [1082, 570] on div "Total price $44.77" at bounding box center [709, 578] width 793 height 97
copy p "44.77"
click at [720, 738] on p "Share quote via email" at bounding box center [720, 728] width 118 height 19
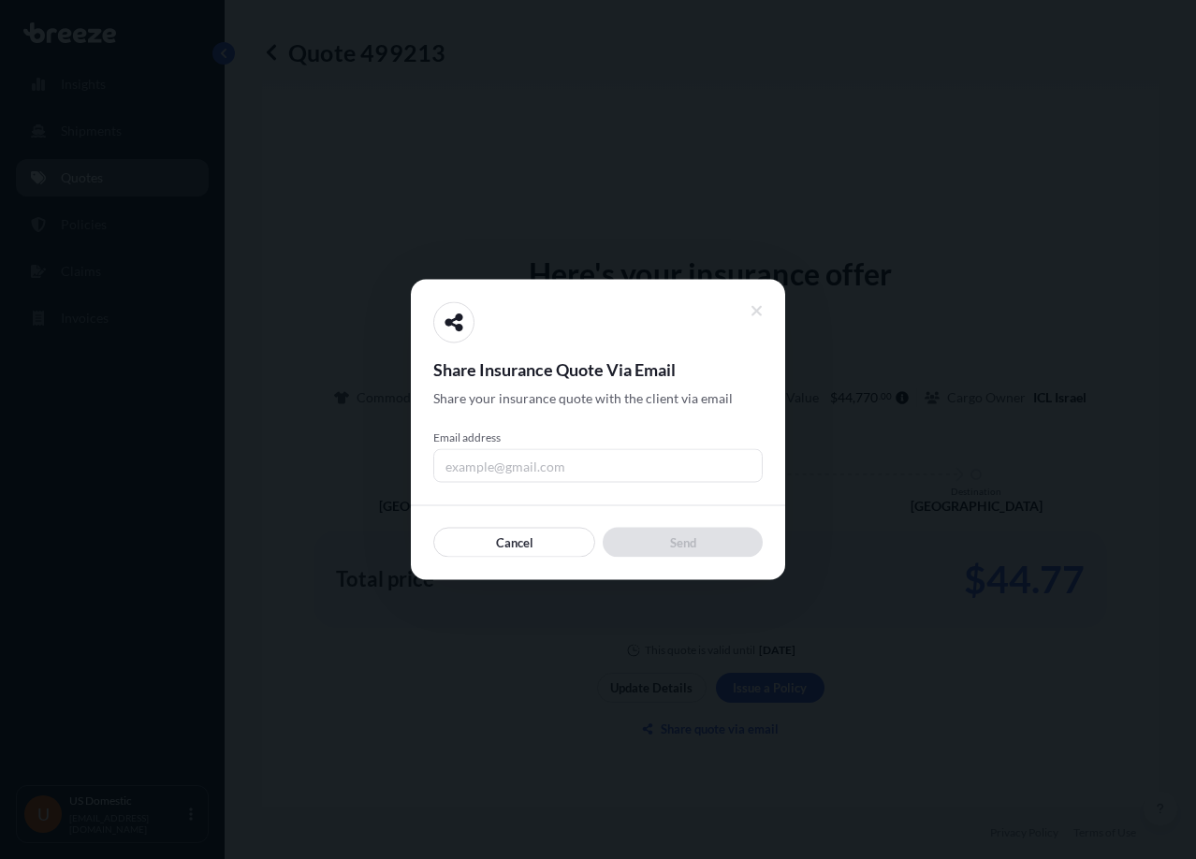
click at [591, 460] on input "Email address" at bounding box center [597, 466] width 329 height 34
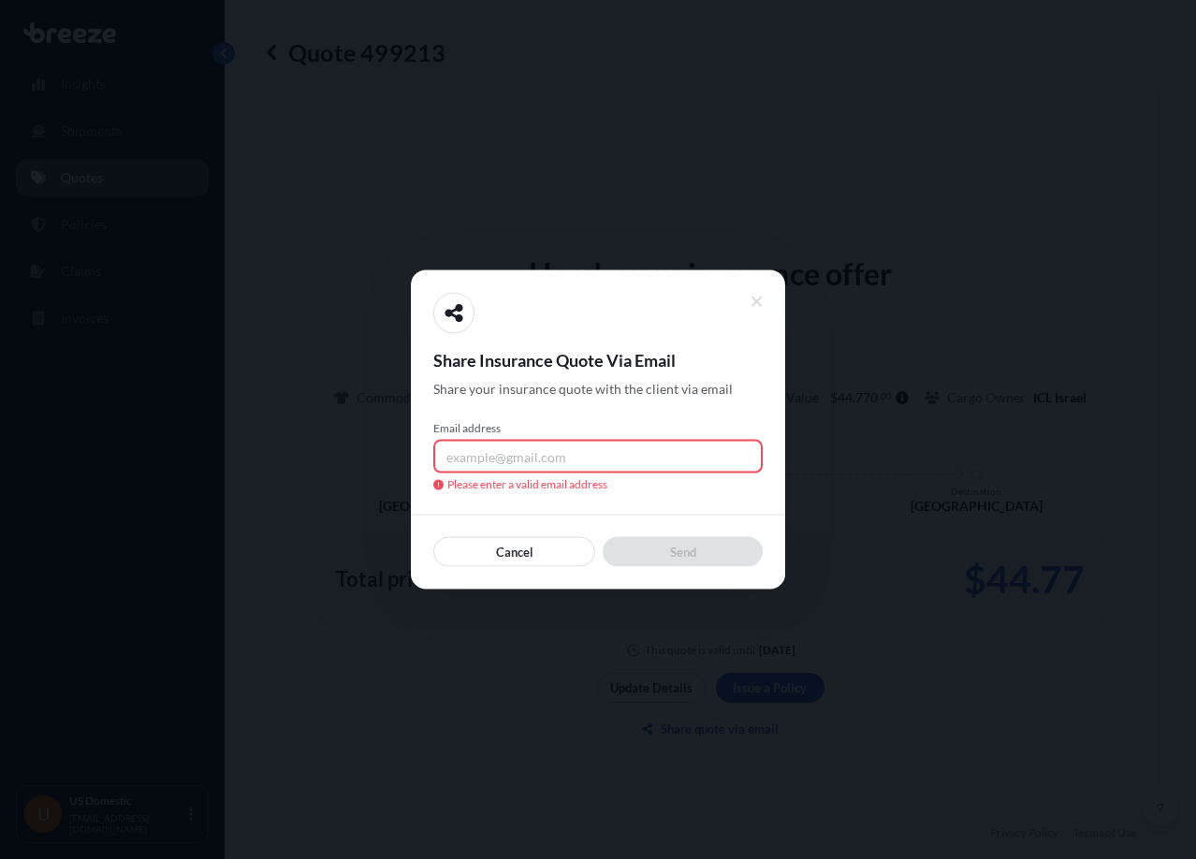
drag, startPoint x: 478, startPoint y: 451, endPoint x: 485, endPoint y: 441, distance: 12.2
click at [478, 451] on input "Email address" at bounding box center [597, 457] width 329 height 34
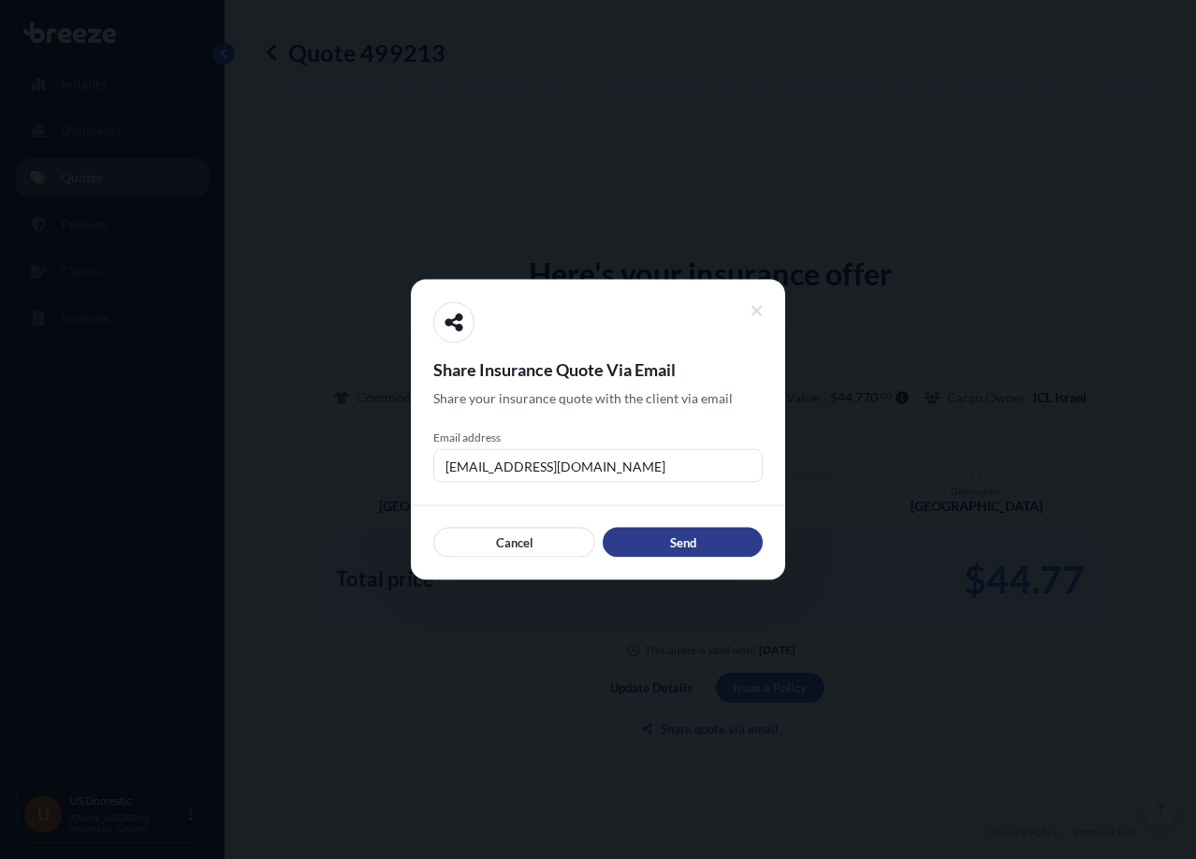
type input "[EMAIL_ADDRESS][DOMAIN_NAME]"
